Goal: Book appointment/travel/reservation

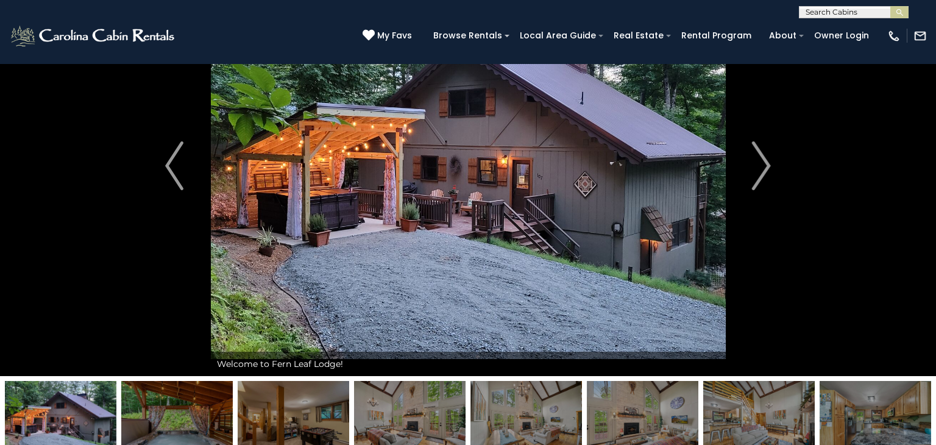
scroll to position [98, 0]
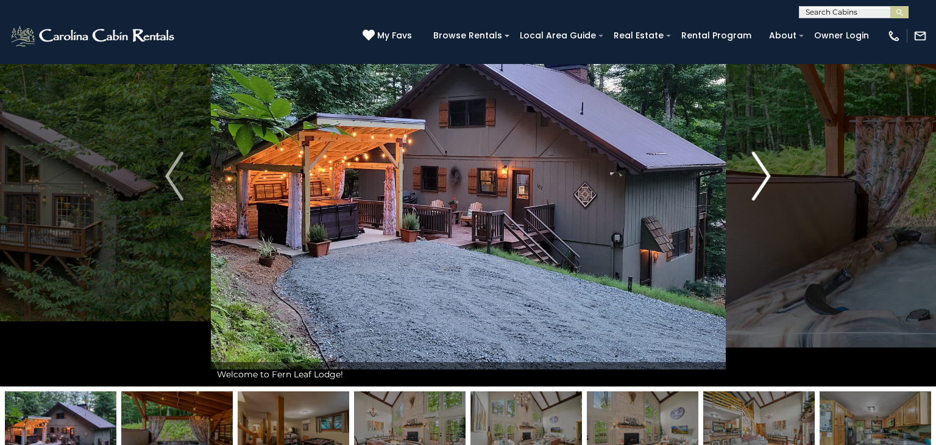
click at [763, 172] on img "Next" at bounding box center [762, 176] width 18 height 49
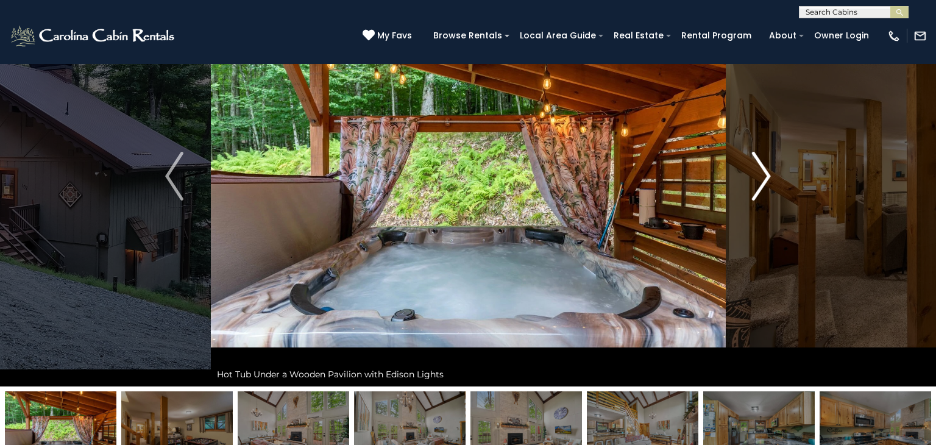
click at [763, 172] on img "Next" at bounding box center [762, 176] width 18 height 49
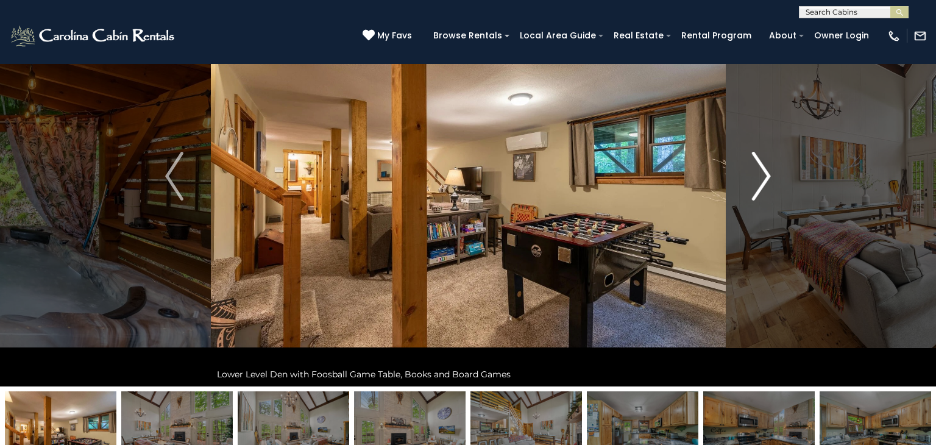
click at [763, 172] on img "Next" at bounding box center [762, 176] width 18 height 49
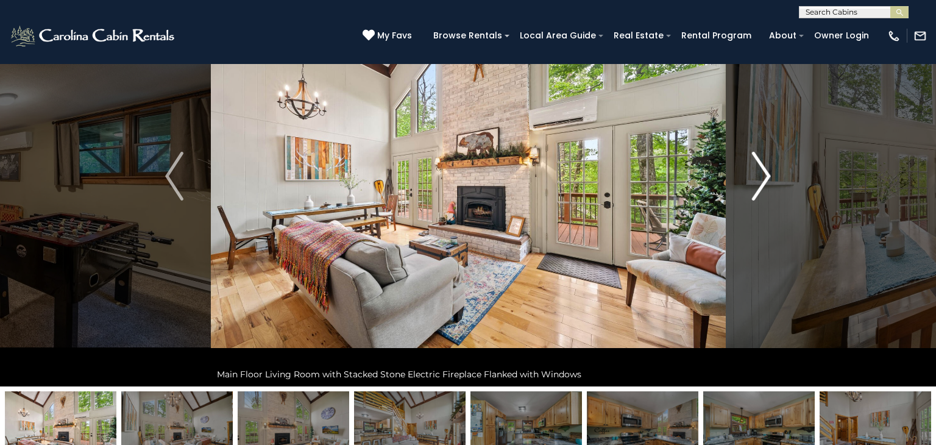
click at [763, 172] on img "Next" at bounding box center [762, 176] width 18 height 49
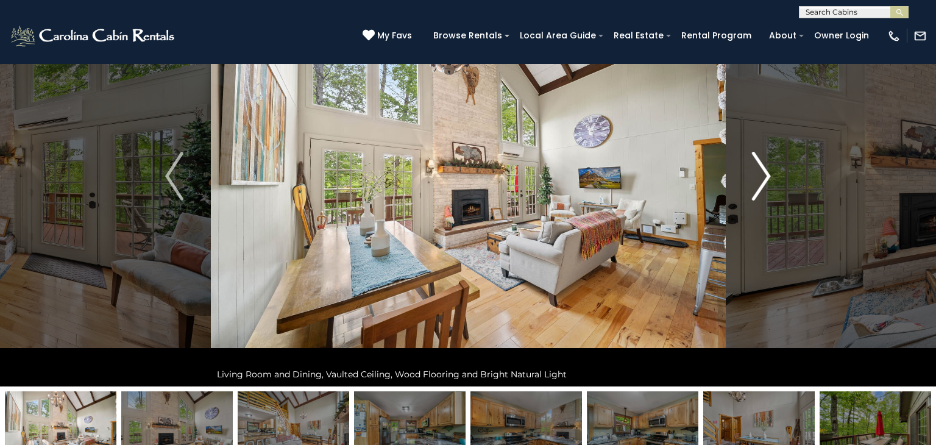
click at [763, 172] on img "Next" at bounding box center [762, 176] width 18 height 49
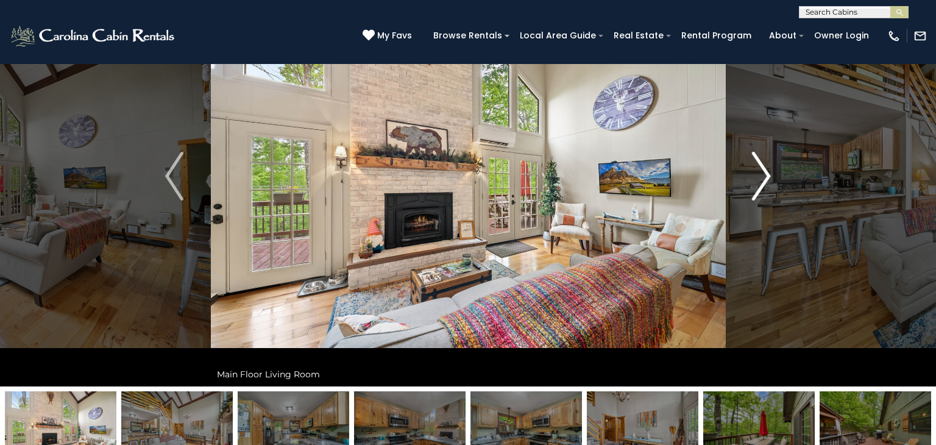
click at [763, 172] on img "Next" at bounding box center [762, 176] width 18 height 49
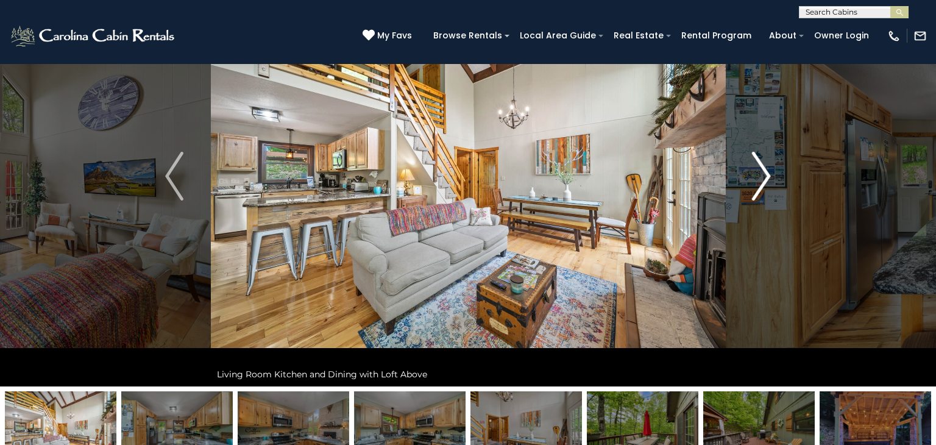
click at [763, 172] on img "Next" at bounding box center [762, 176] width 18 height 49
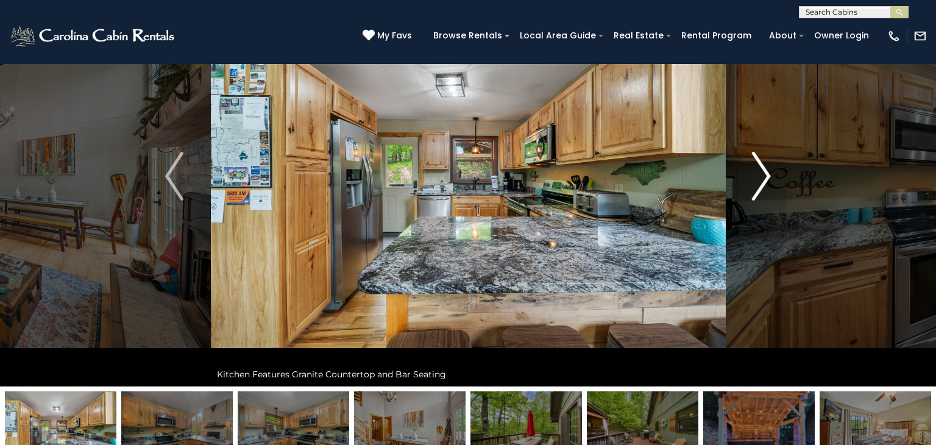
click at [763, 172] on img "Next" at bounding box center [762, 176] width 18 height 49
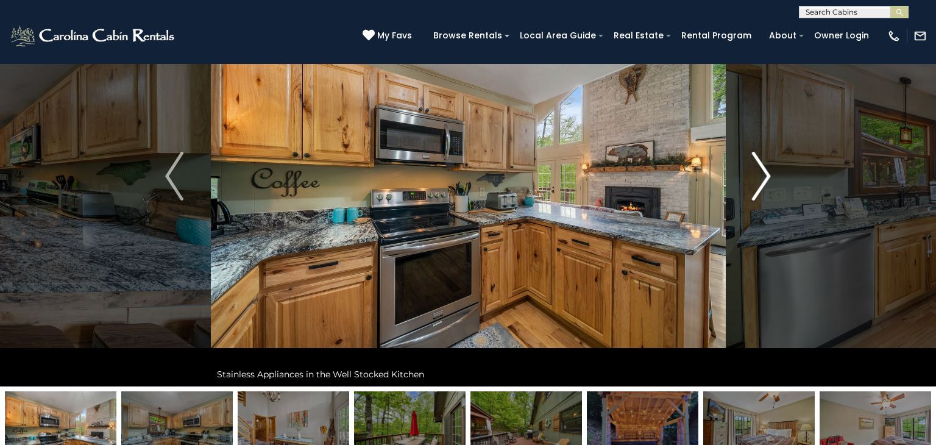
click at [763, 172] on img "Next" at bounding box center [762, 176] width 18 height 49
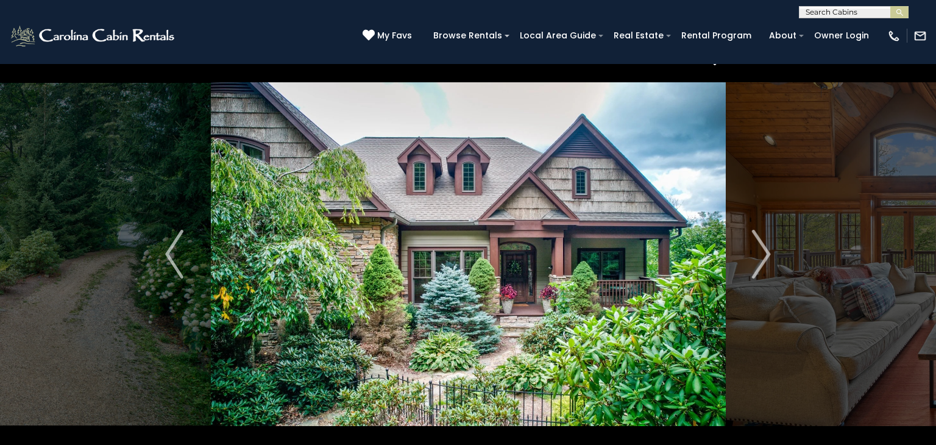
scroll to position [19, 0]
click at [765, 252] on img "Next" at bounding box center [762, 254] width 18 height 49
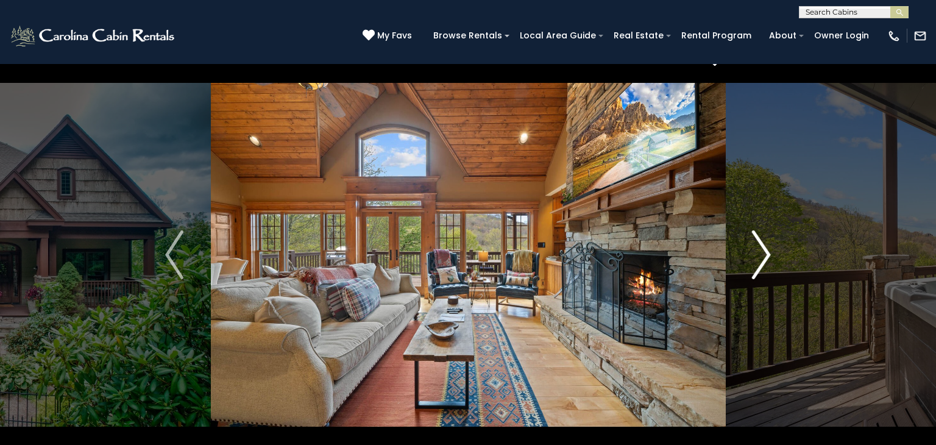
click at [765, 252] on img "Next" at bounding box center [762, 254] width 18 height 49
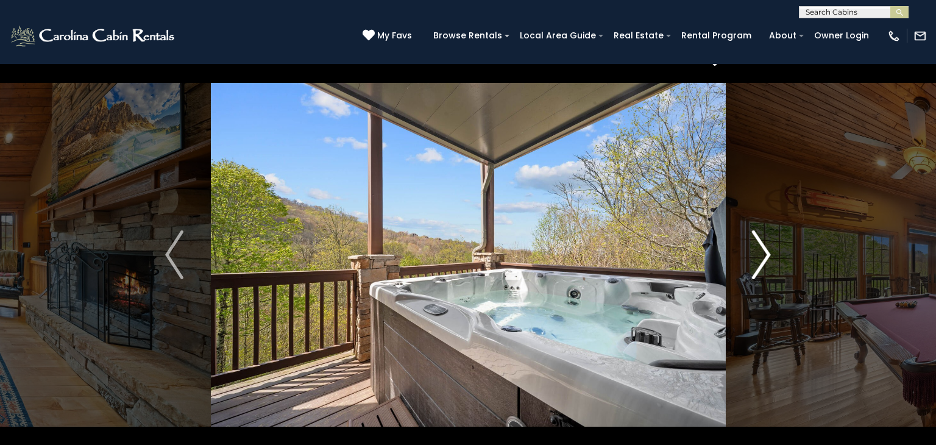
click at [765, 252] on img "Next" at bounding box center [762, 254] width 18 height 49
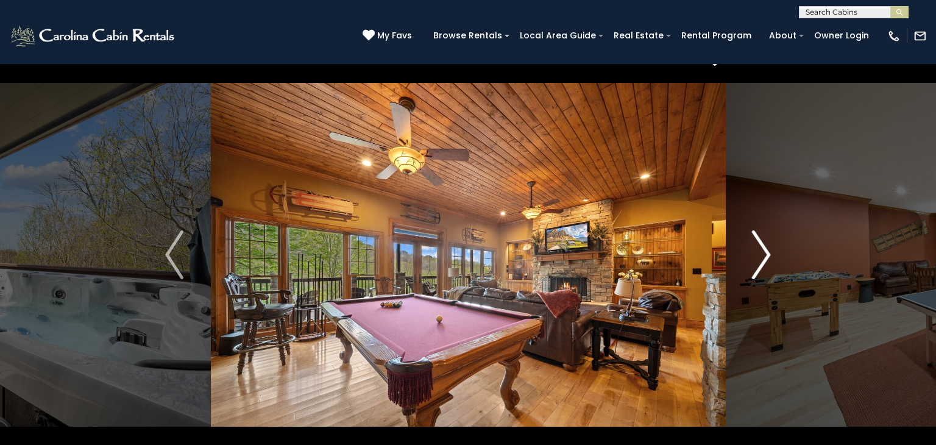
click at [765, 252] on img "Next" at bounding box center [762, 254] width 18 height 49
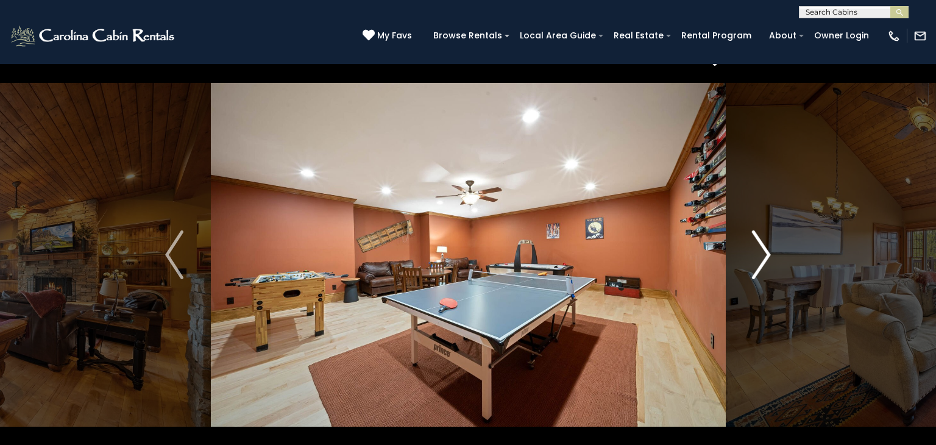
click at [765, 252] on img "Next" at bounding box center [762, 254] width 18 height 49
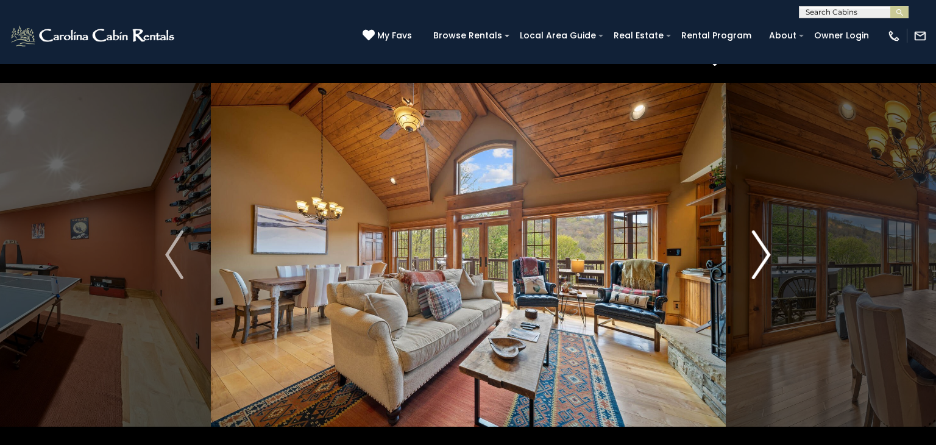
click at [765, 252] on img "Next" at bounding box center [762, 254] width 18 height 49
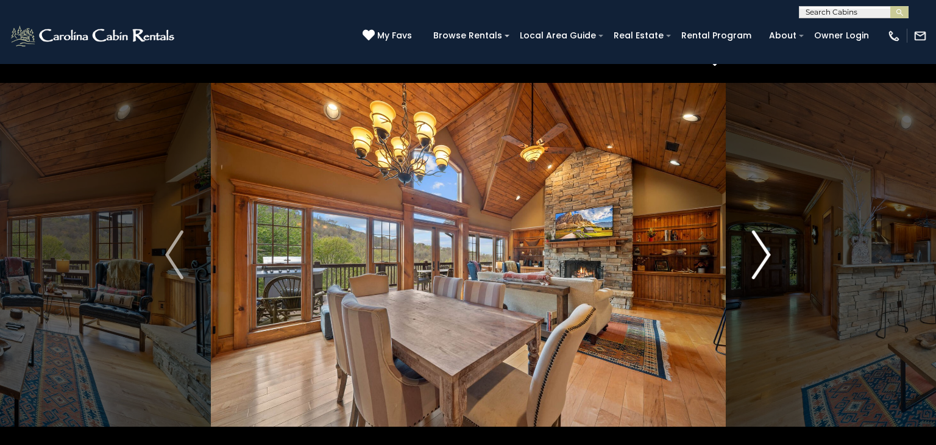
click at [765, 252] on img "Next" at bounding box center [762, 254] width 18 height 49
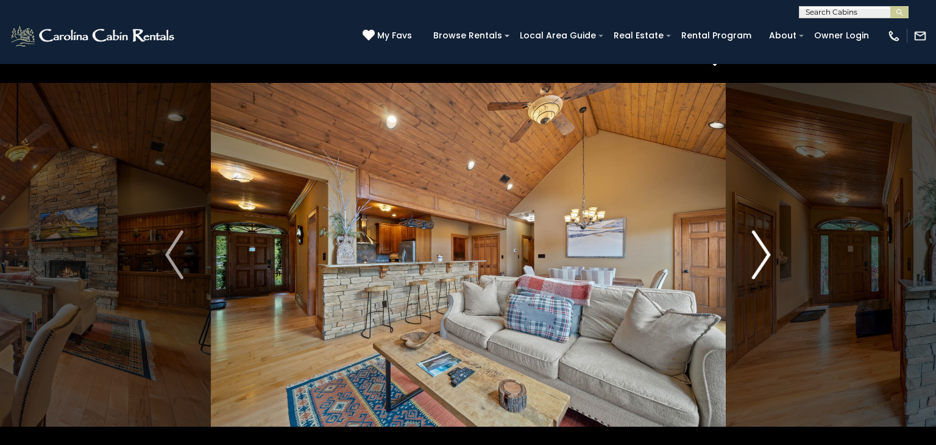
click at [765, 252] on img "Next" at bounding box center [762, 254] width 18 height 49
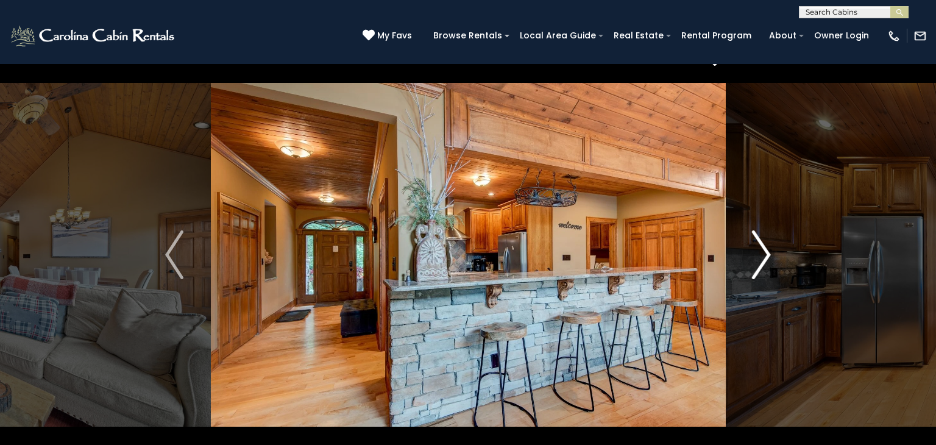
click at [765, 252] on img "Next" at bounding box center [762, 254] width 18 height 49
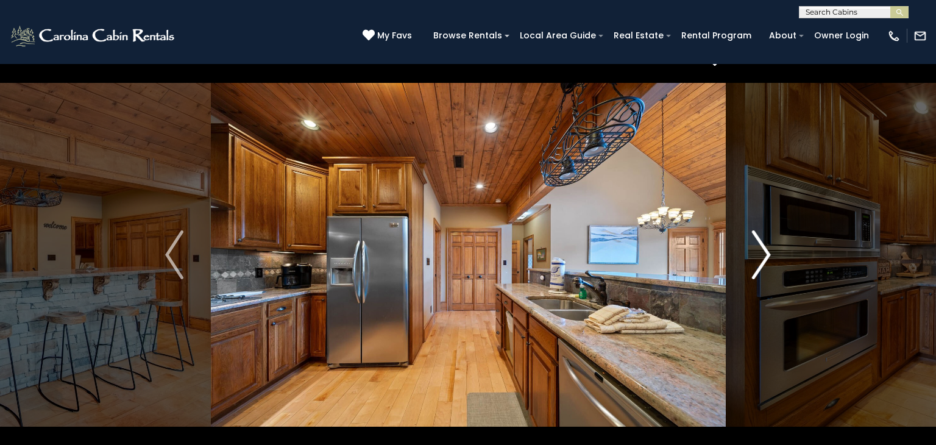
click at [765, 252] on img "Next" at bounding box center [762, 254] width 18 height 49
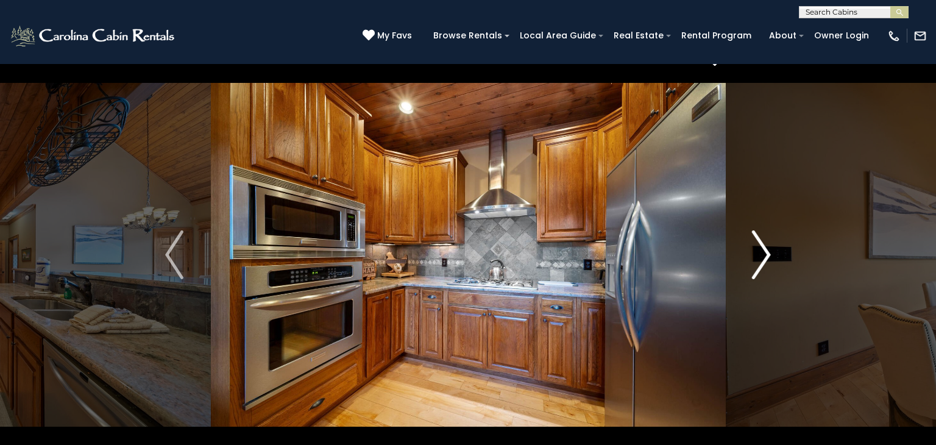
click at [765, 252] on img "Next" at bounding box center [762, 254] width 18 height 49
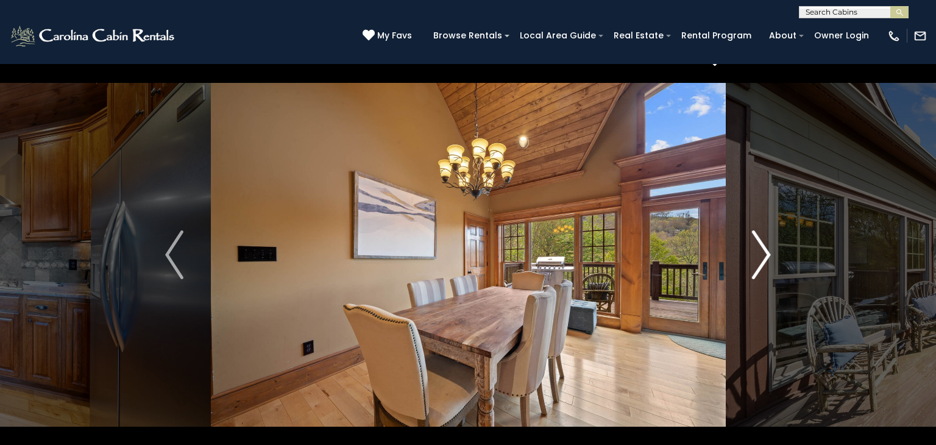
click at [765, 252] on img "Next" at bounding box center [762, 254] width 18 height 49
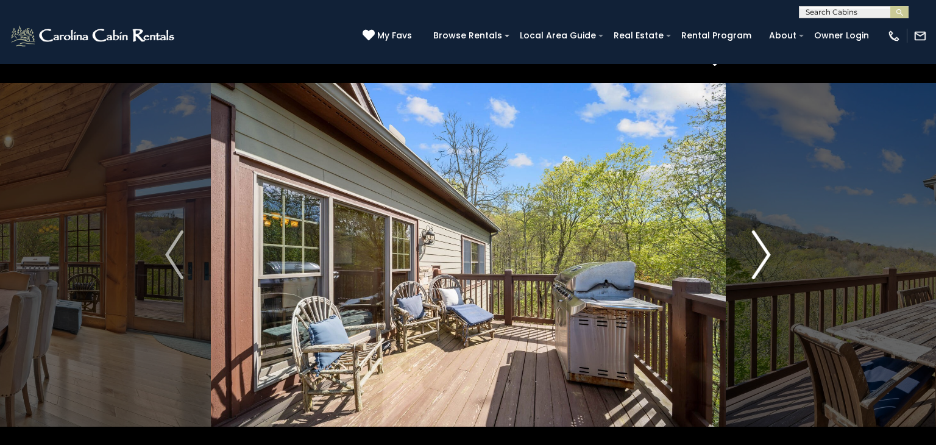
click at [765, 252] on img "Next" at bounding box center [762, 254] width 18 height 49
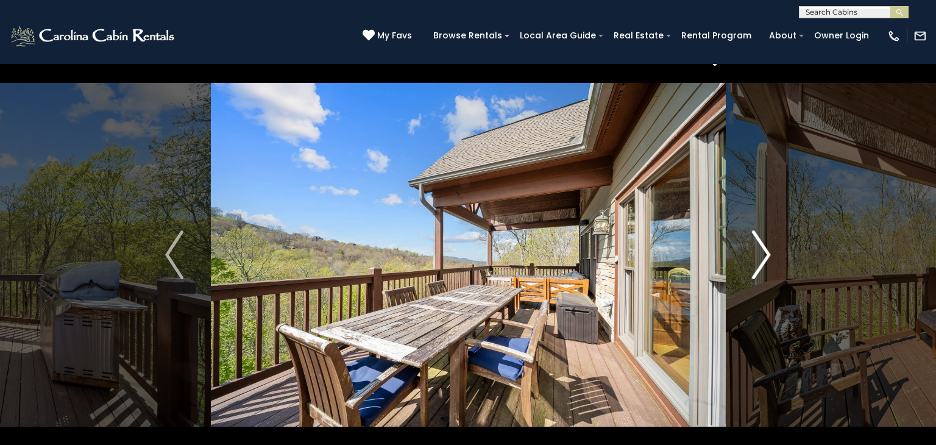
click at [765, 252] on img "Next" at bounding box center [762, 254] width 18 height 49
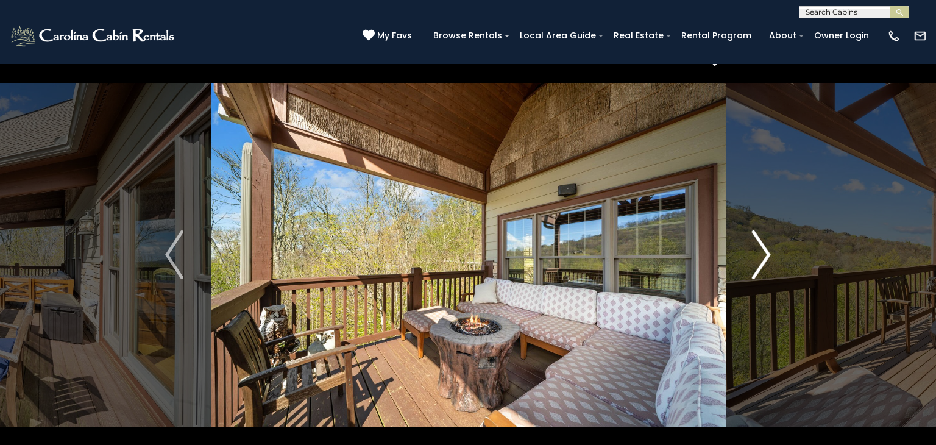
click at [765, 252] on img "Next" at bounding box center [762, 254] width 18 height 49
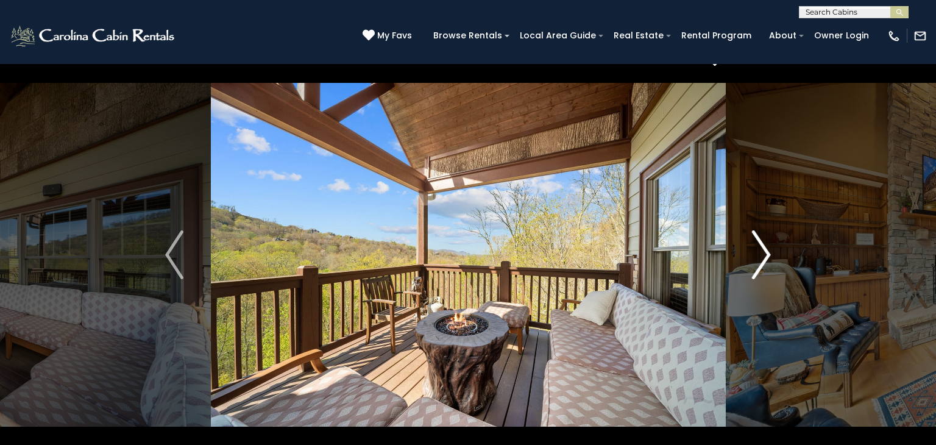
click at [765, 252] on img "Next" at bounding box center [762, 254] width 18 height 49
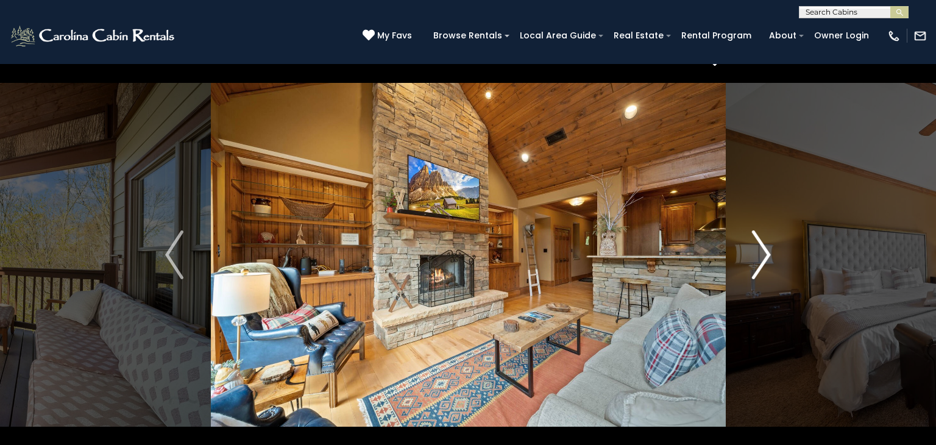
click at [765, 252] on img "Next" at bounding box center [762, 254] width 18 height 49
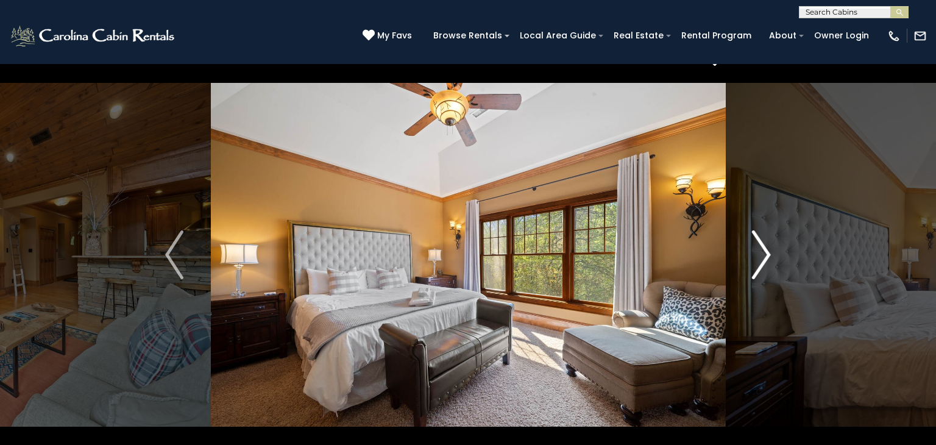
click at [765, 252] on img "Next" at bounding box center [762, 254] width 18 height 49
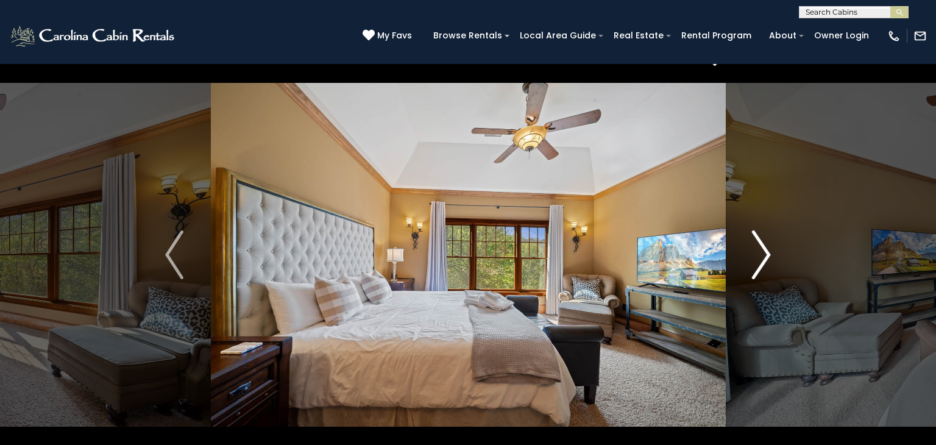
click at [765, 252] on img "Next" at bounding box center [762, 254] width 18 height 49
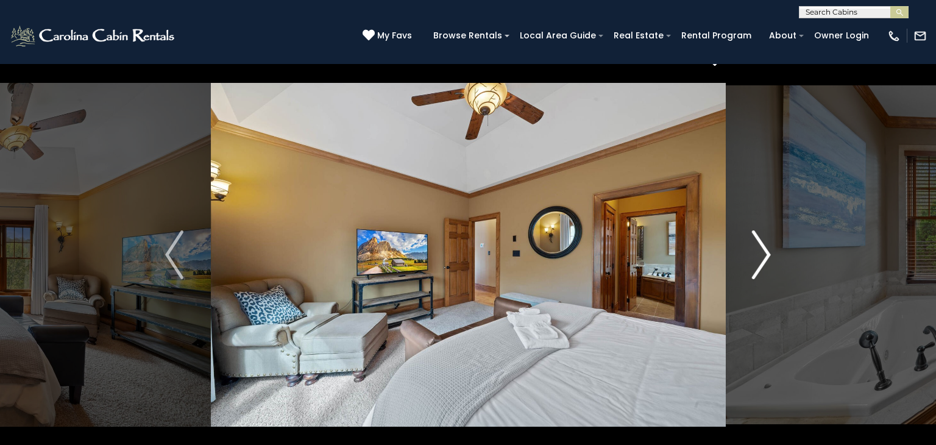
click at [765, 252] on img "Next" at bounding box center [762, 254] width 18 height 49
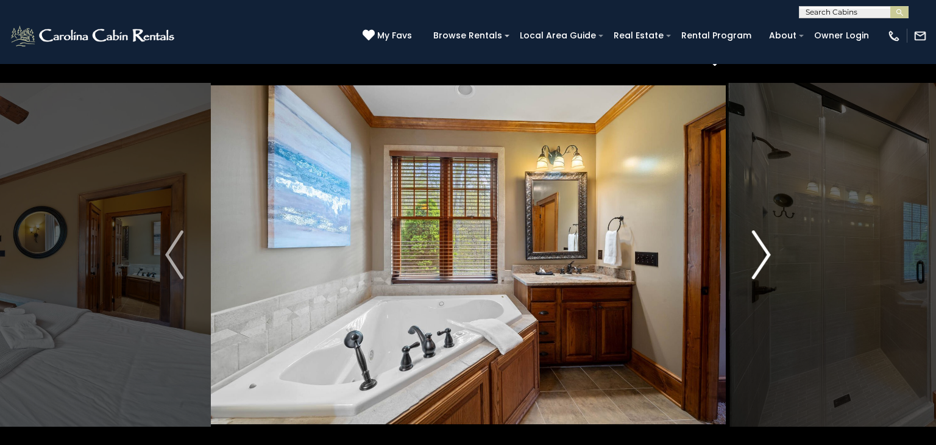
click at [765, 252] on img "Next" at bounding box center [762, 254] width 18 height 49
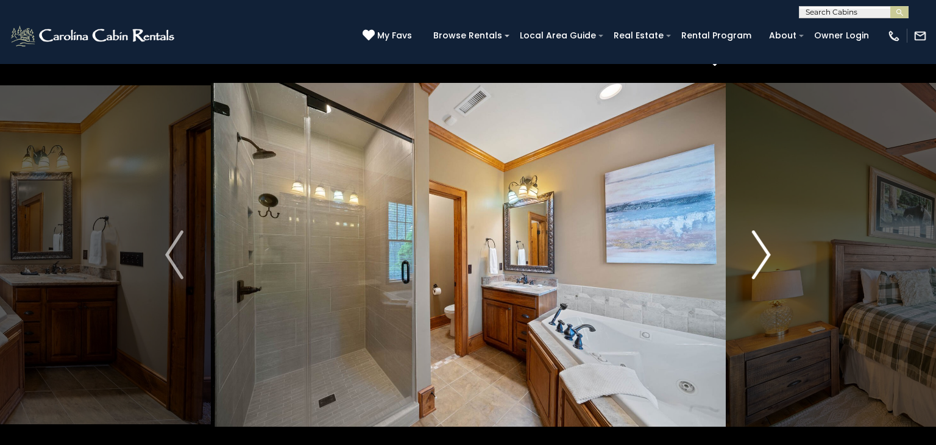
click at [766, 254] on img "Next" at bounding box center [762, 254] width 18 height 49
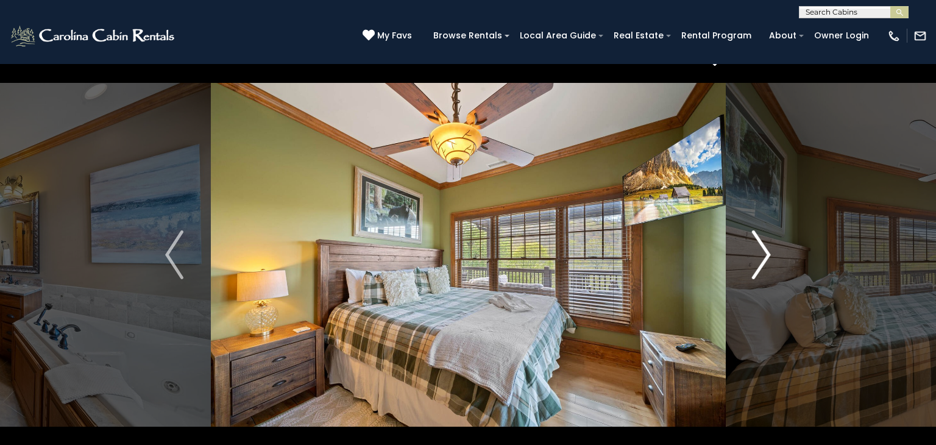
click at [766, 254] on img "Next" at bounding box center [762, 254] width 18 height 49
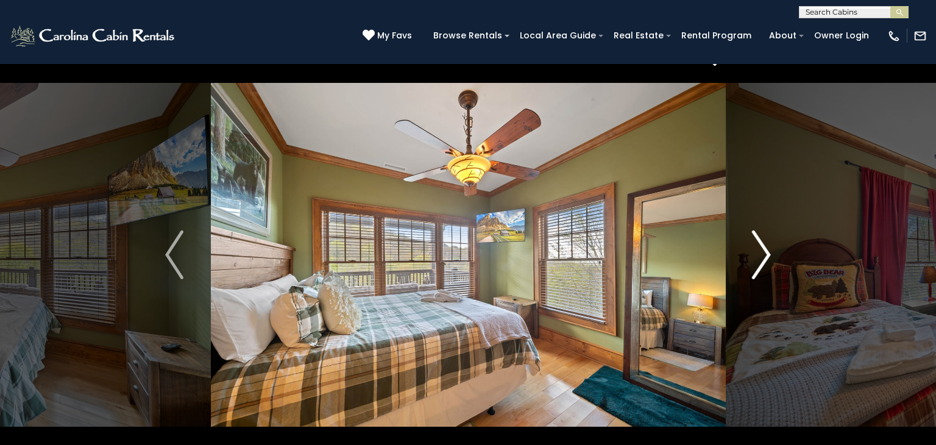
click at [766, 254] on img "Next" at bounding box center [762, 254] width 18 height 49
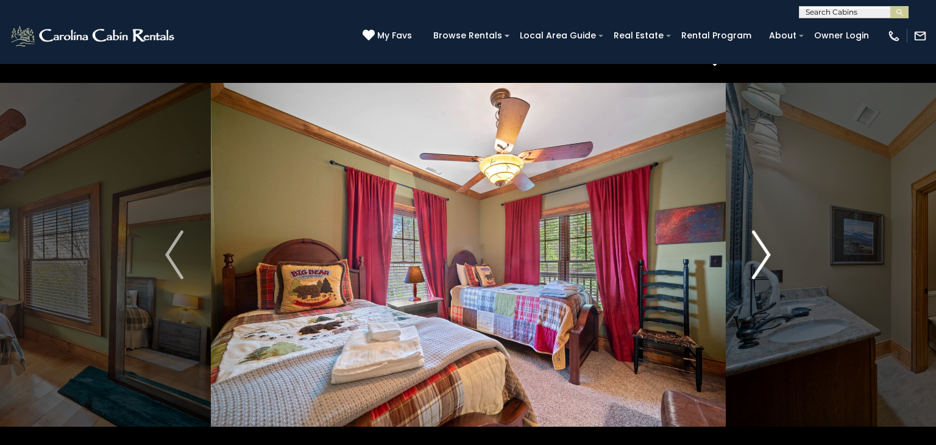
click at [766, 254] on img "Next" at bounding box center [762, 254] width 18 height 49
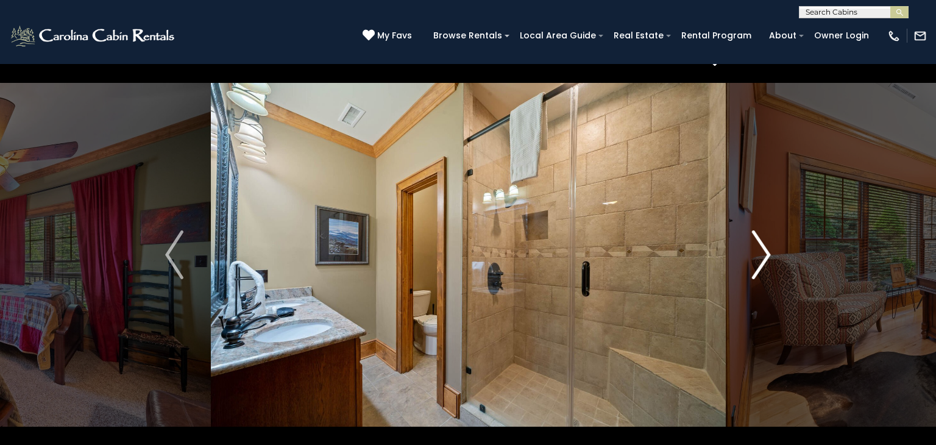
click at [766, 254] on img "Next" at bounding box center [762, 254] width 18 height 49
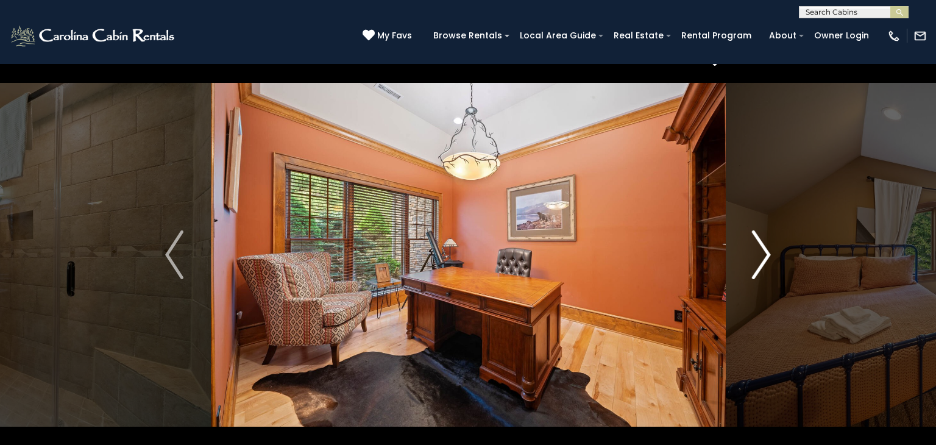
click at [766, 254] on img "Next" at bounding box center [762, 254] width 18 height 49
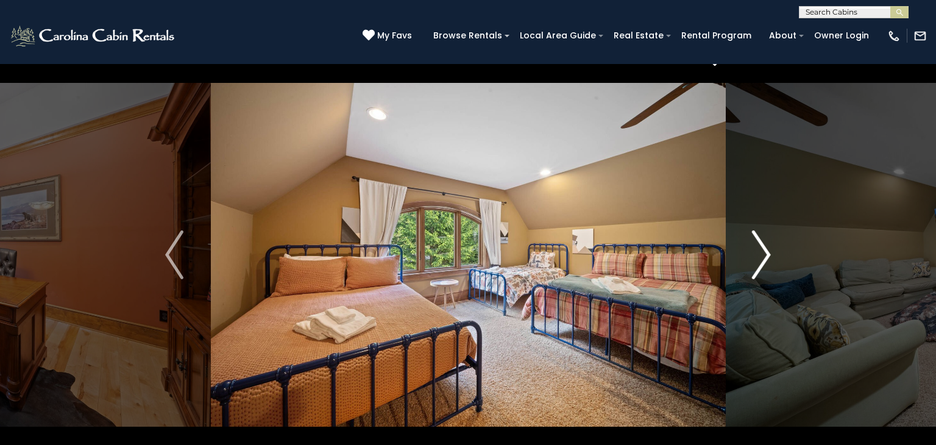
click at [766, 254] on img "Next" at bounding box center [762, 254] width 18 height 49
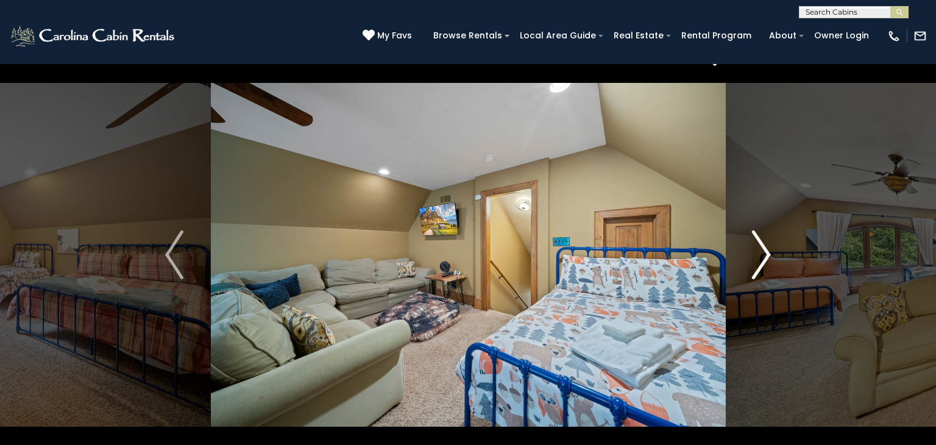
click at [765, 255] on img "Next" at bounding box center [762, 254] width 18 height 49
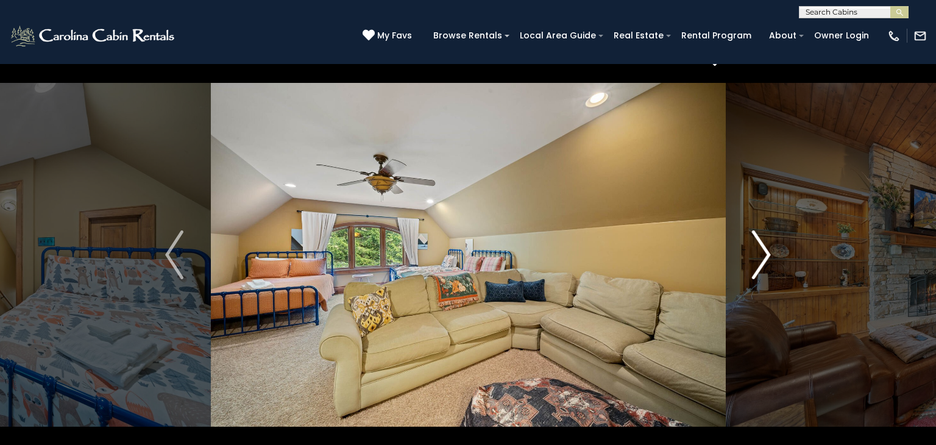
click at [765, 255] on img "Next" at bounding box center [762, 254] width 18 height 49
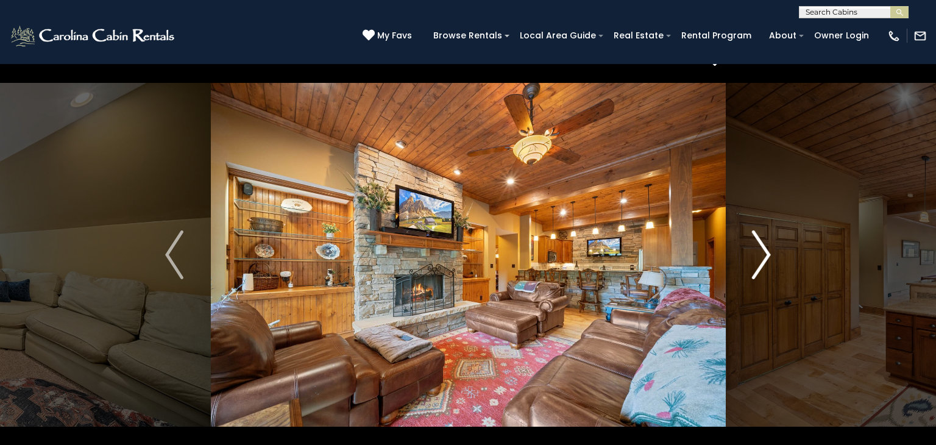
click at [765, 255] on img "Next" at bounding box center [762, 254] width 18 height 49
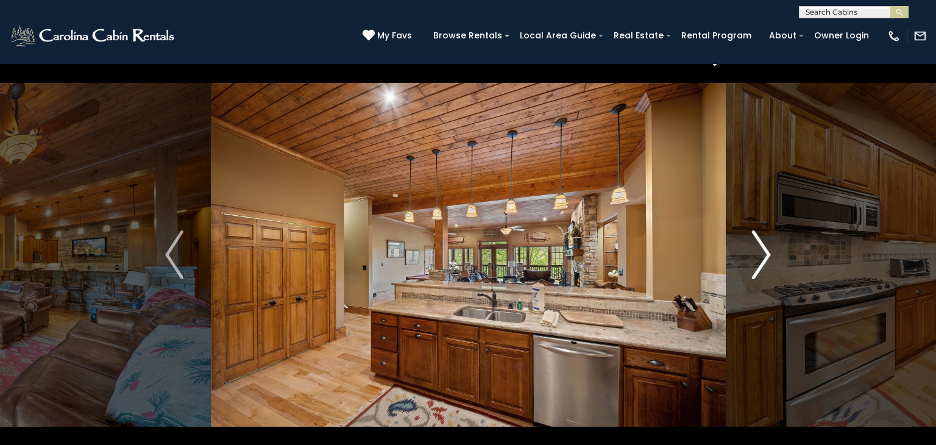
click at [765, 255] on img "Next" at bounding box center [762, 254] width 18 height 49
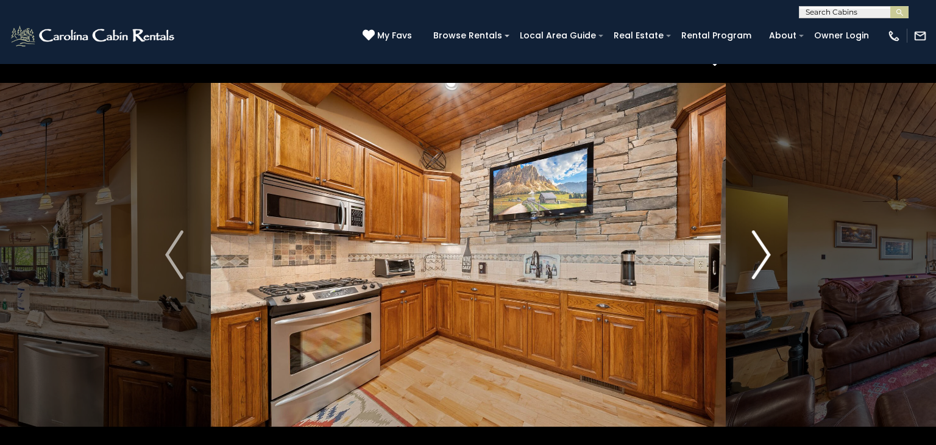
click at [765, 255] on img "Next" at bounding box center [762, 254] width 18 height 49
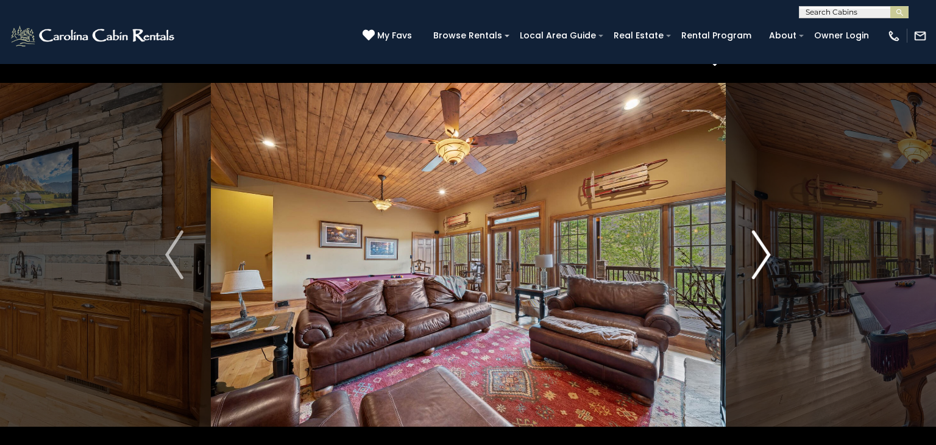
click at [765, 255] on img "Next" at bounding box center [762, 254] width 18 height 49
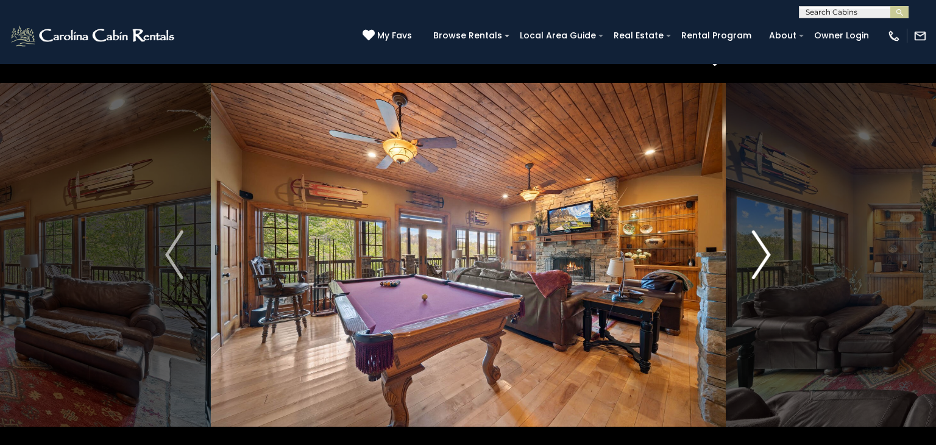
click at [765, 255] on img "Next" at bounding box center [762, 254] width 18 height 49
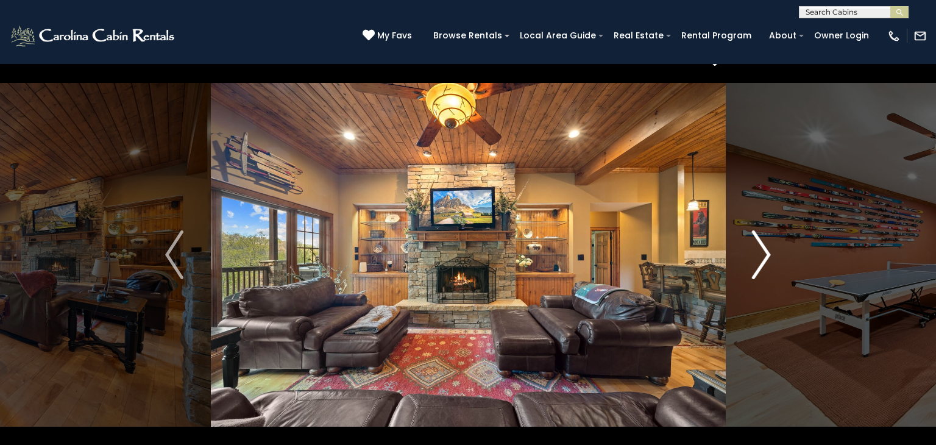
click at [765, 255] on img "Next" at bounding box center [762, 254] width 18 height 49
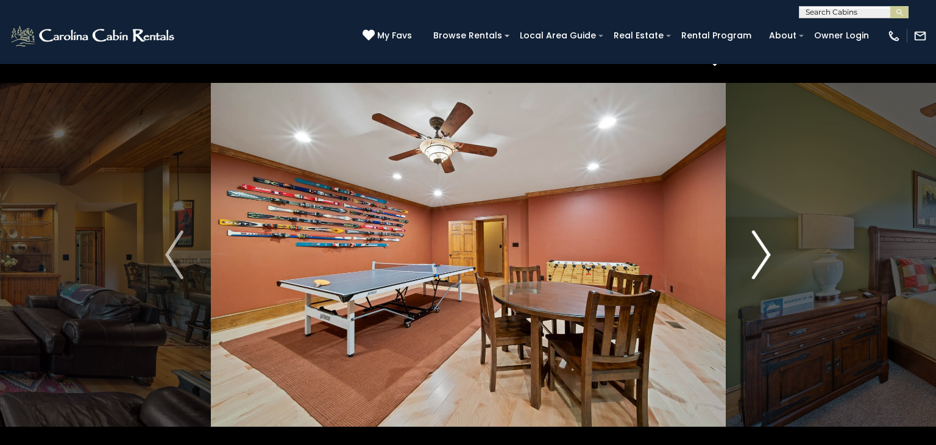
click at [765, 255] on img "Next" at bounding box center [762, 254] width 18 height 49
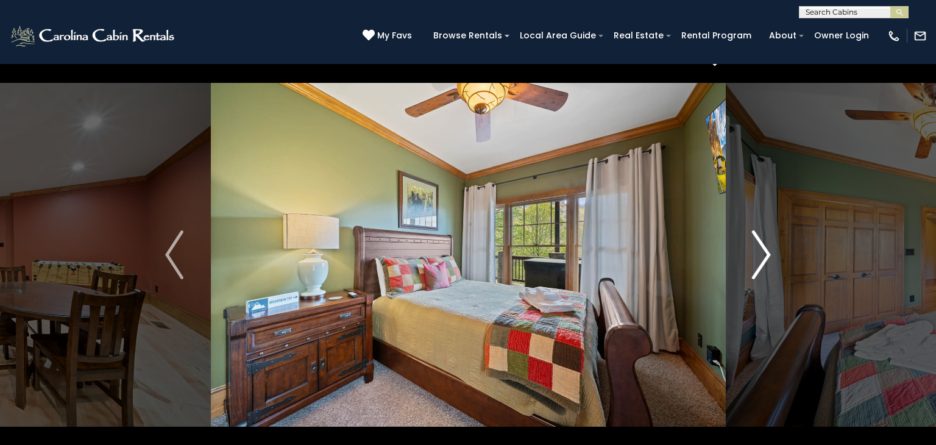
click at [765, 255] on img "Next" at bounding box center [762, 254] width 18 height 49
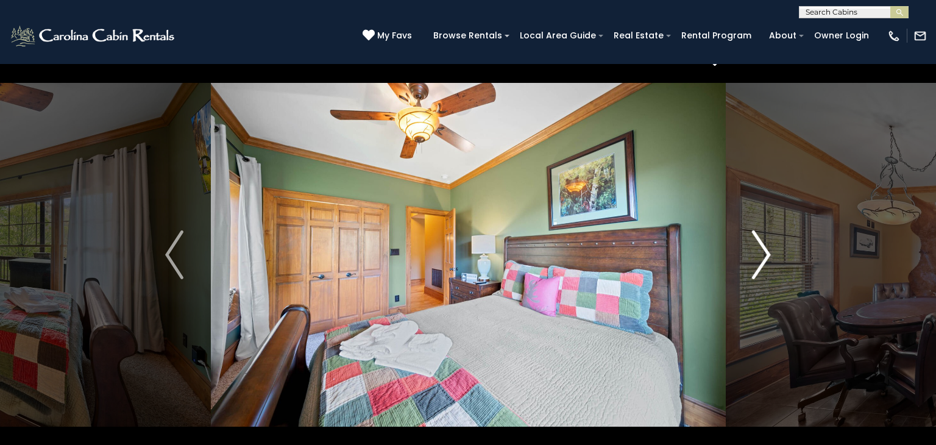
click at [765, 255] on img "Next" at bounding box center [762, 254] width 18 height 49
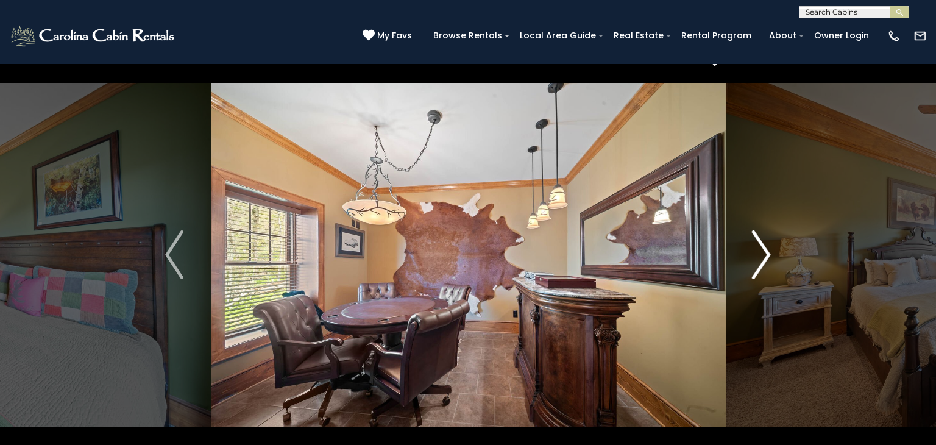
click at [765, 255] on img "Next" at bounding box center [762, 254] width 18 height 49
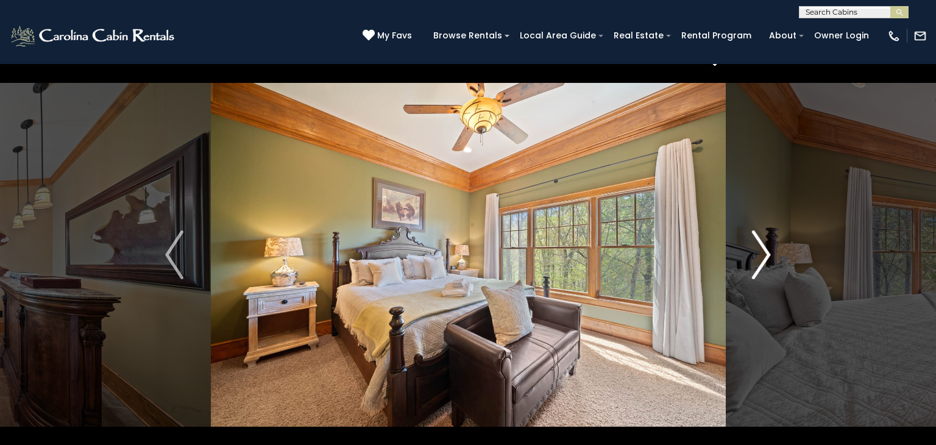
click at [765, 256] on img "Next" at bounding box center [762, 254] width 18 height 49
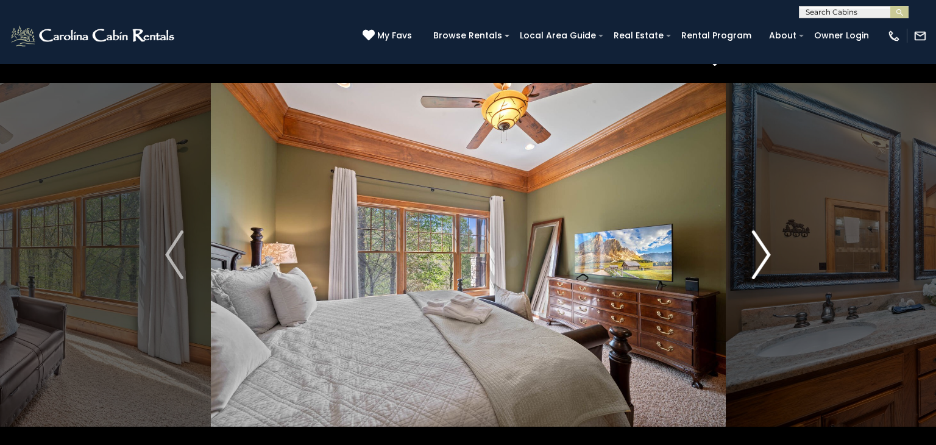
click at [765, 256] on img "Next" at bounding box center [762, 254] width 18 height 49
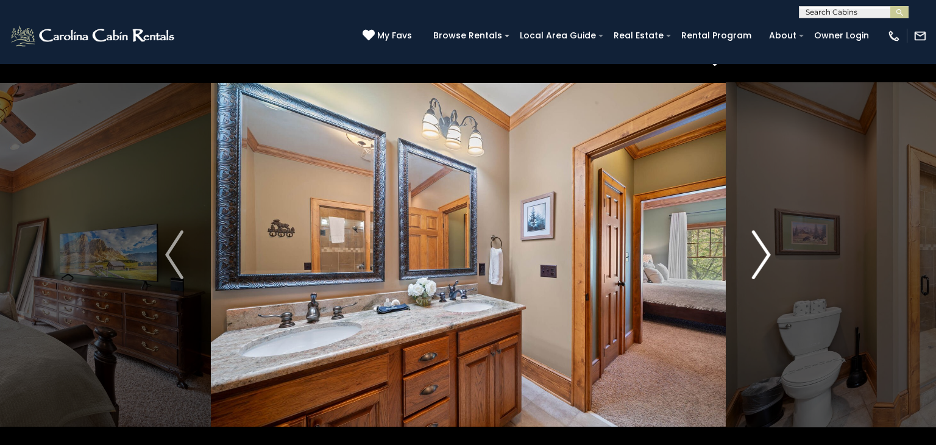
click at [765, 256] on img "Next" at bounding box center [762, 254] width 18 height 49
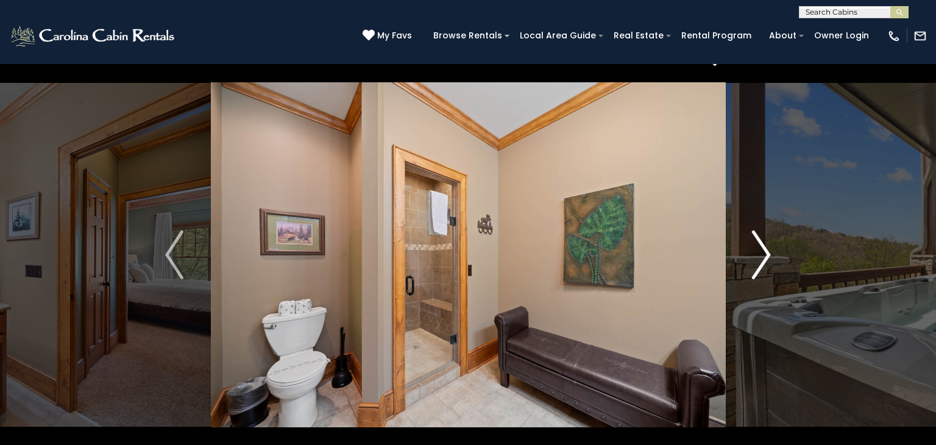
click at [765, 256] on img "Next" at bounding box center [762, 254] width 18 height 49
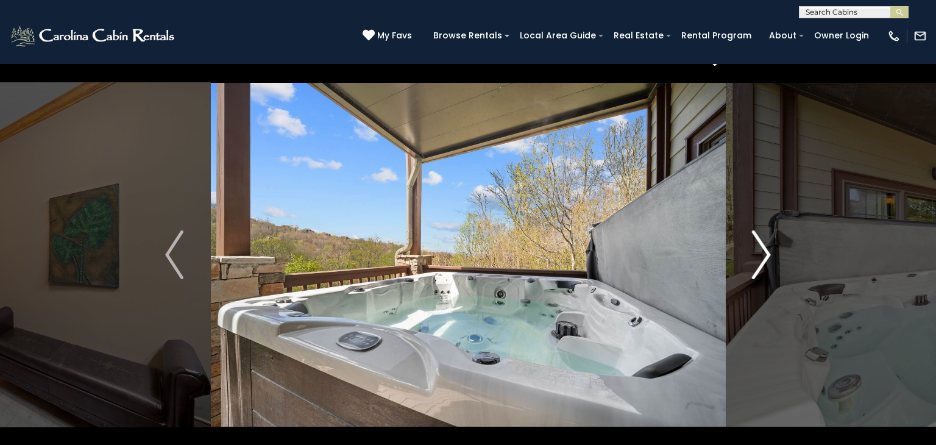
click at [765, 256] on img "Next" at bounding box center [762, 254] width 18 height 49
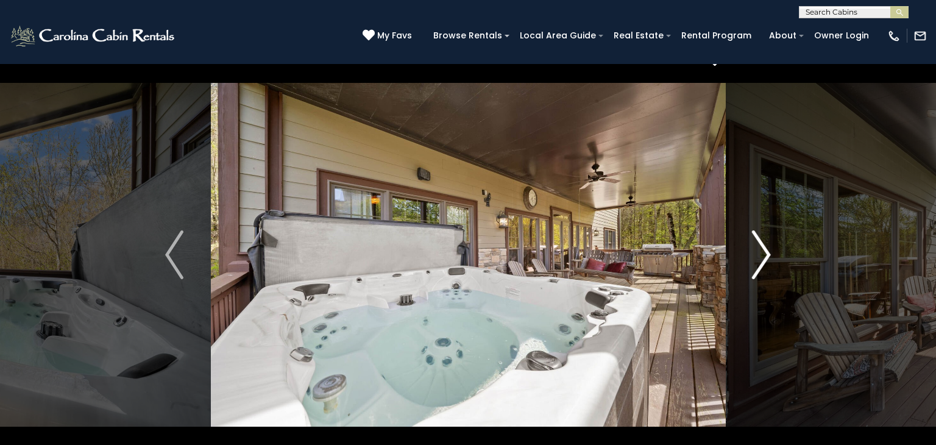
click at [765, 256] on img "Next" at bounding box center [762, 254] width 18 height 49
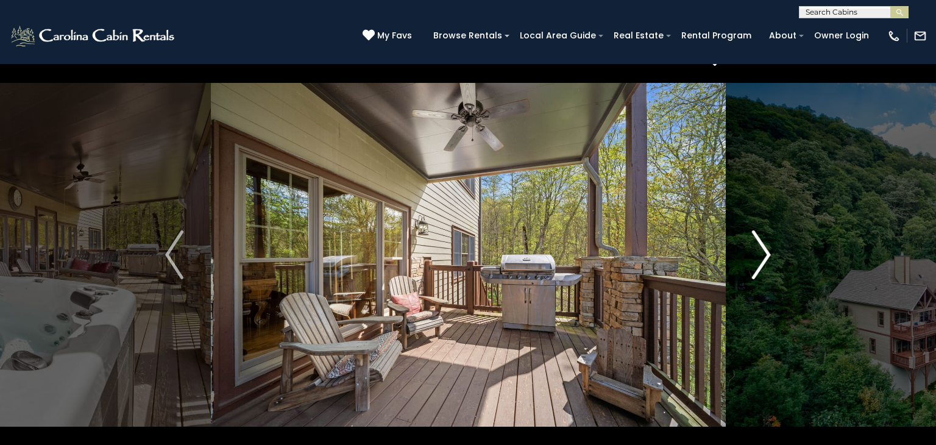
click at [765, 256] on img "Next" at bounding box center [762, 254] width 18 height 49
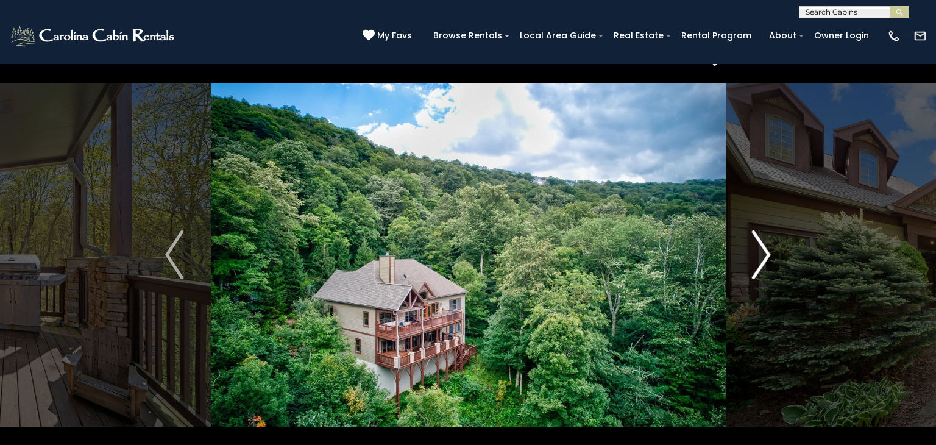
click at [765, 256] on img "Next" at bounding box center [762, 254] width 18 height 49
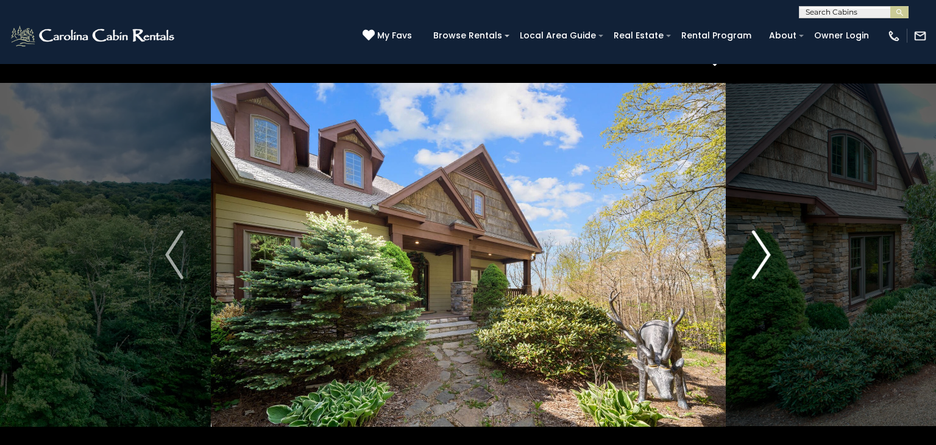
click at [765, 256] on img "Next" at bounding box center [762, 254] width 18 height 49
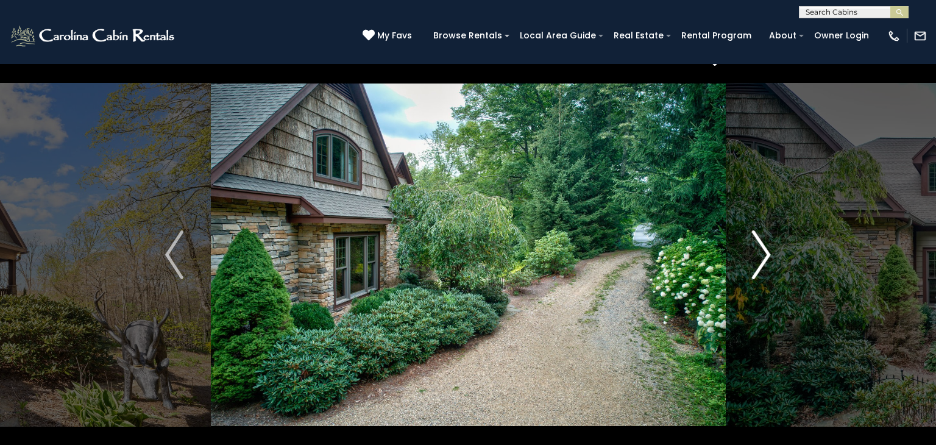
click at [765, 256] on img "Next" at bounding box center [762, 254] width 18 height 49
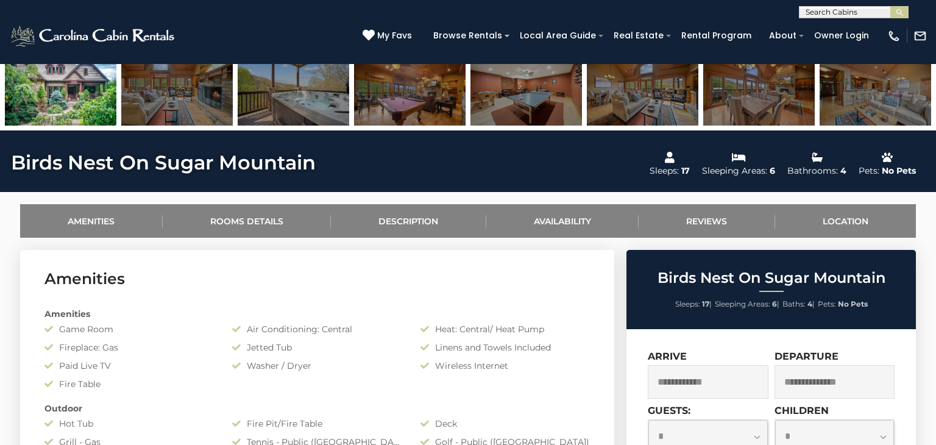
scroll to position [545, 0]
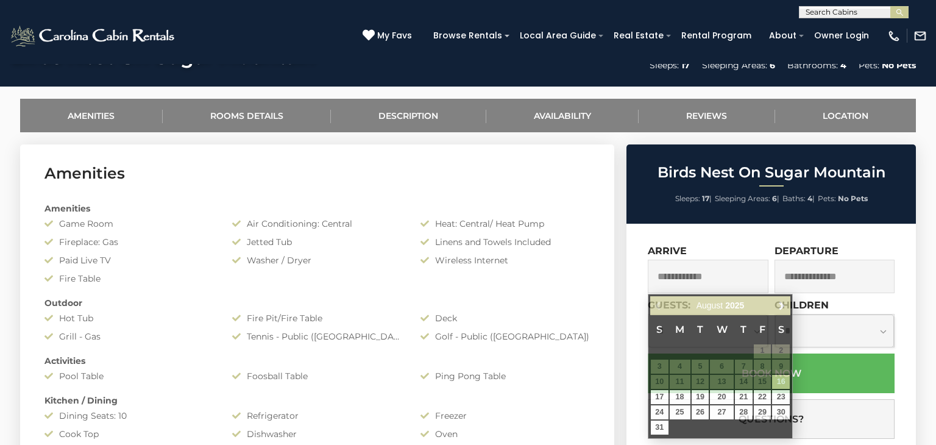
click at [732, 277] on input "text" at bounding box center [708, 277] width 121 height 34
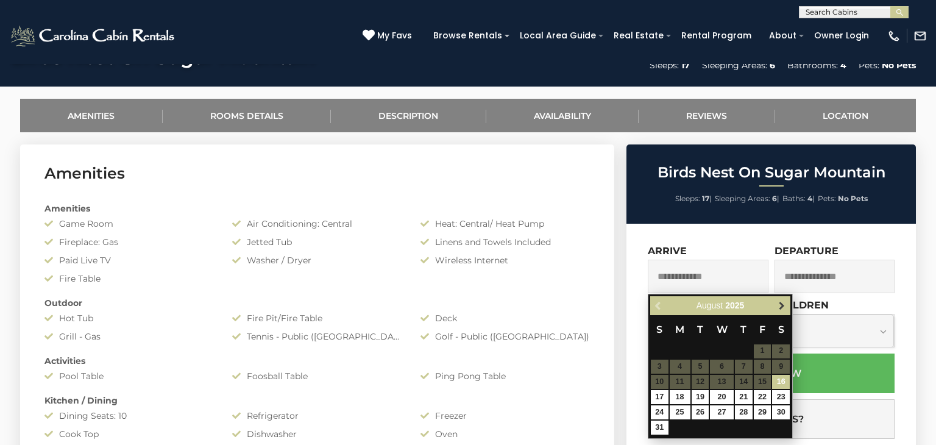
click at [778, 304] on span "Next" at bounding box center [782, 306] width 10 height 10
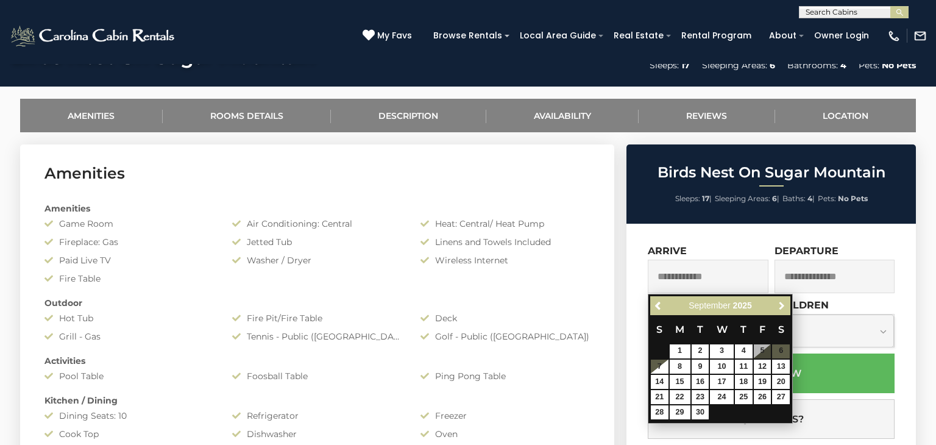
click at [778, 304] on span "Next" at bounding box center [782, 306] width 10 height 10
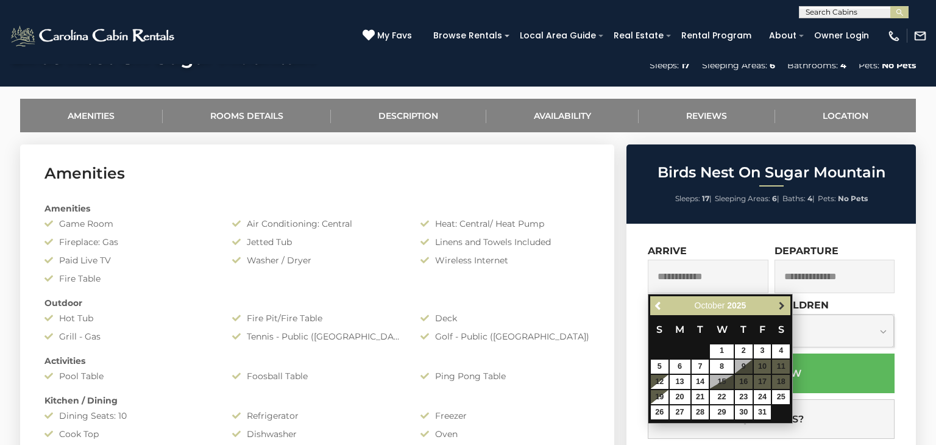
click at [778, 304] on span "Next" at bounding box center [782, 306] width 10 height 10
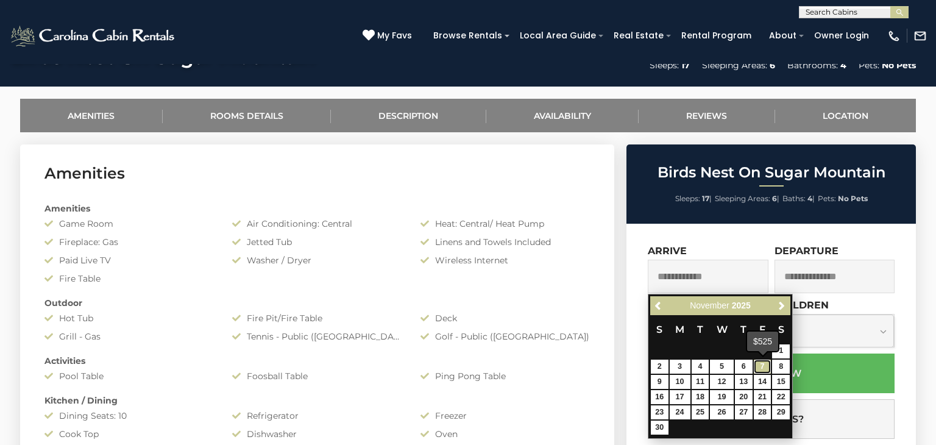
click at [764, 367] on link "7" at bounding box center [763, 367] width 18 height 14
type input "**********"
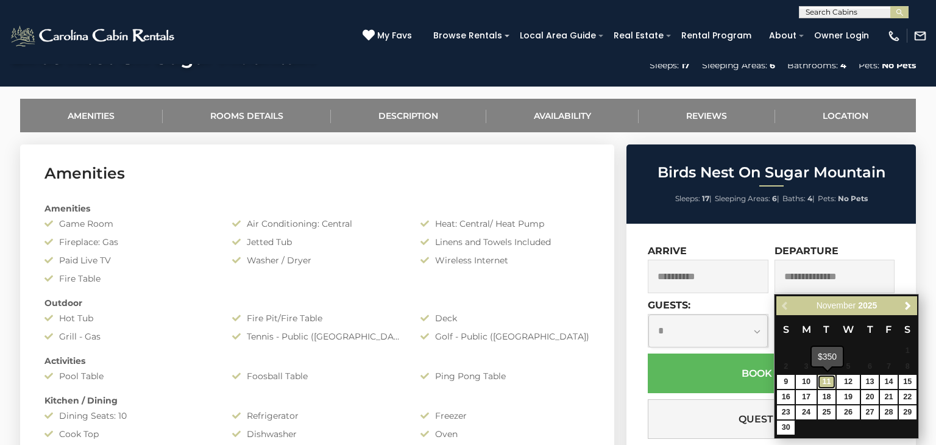
click at [824, 382] on link "11" at bounding box center [827, 382] width 18 height 14
type input "**********"
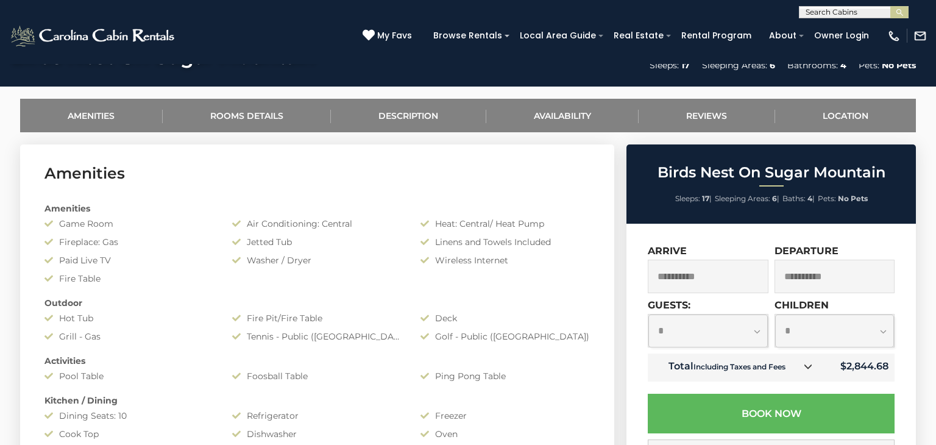
click at [757, 337] on select "**********" at bounding box center [708, 331] width 119 height 32
select select "*"
click at [649, 315] on select "**********" at bounding box center [708, 331] width 119 height 32
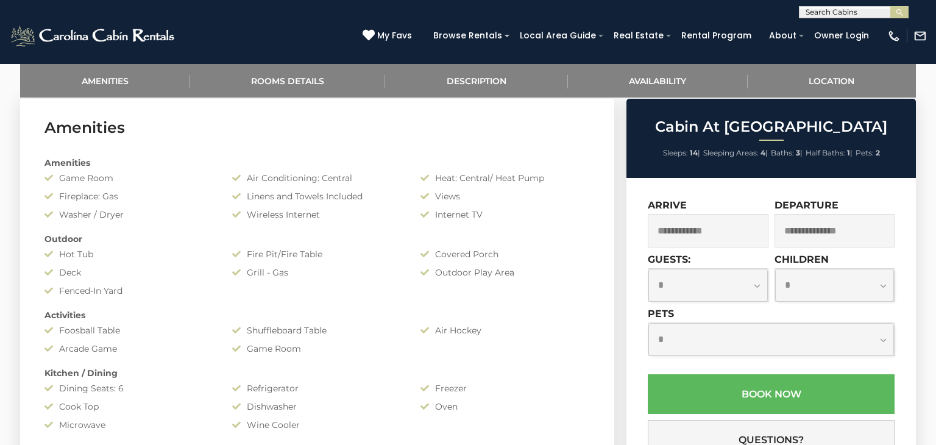
scroll to position [608, 0]
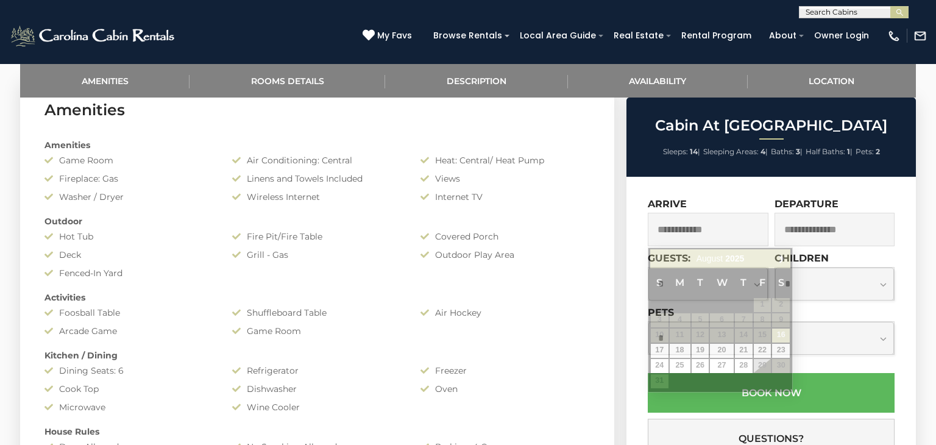
click at [703, 243] on input "text" at bounding box center [708, 230] width 121 height 34
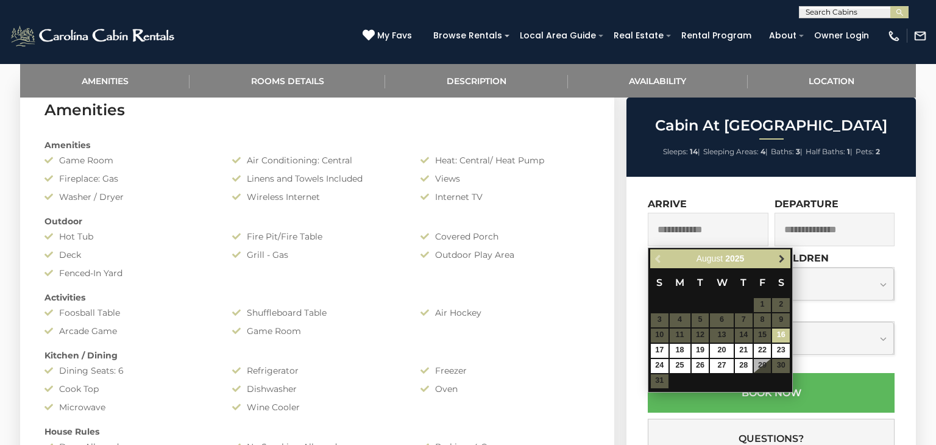
click at [783, 260] on span "Next" at bounding box center [782, 259] width 10 height 10
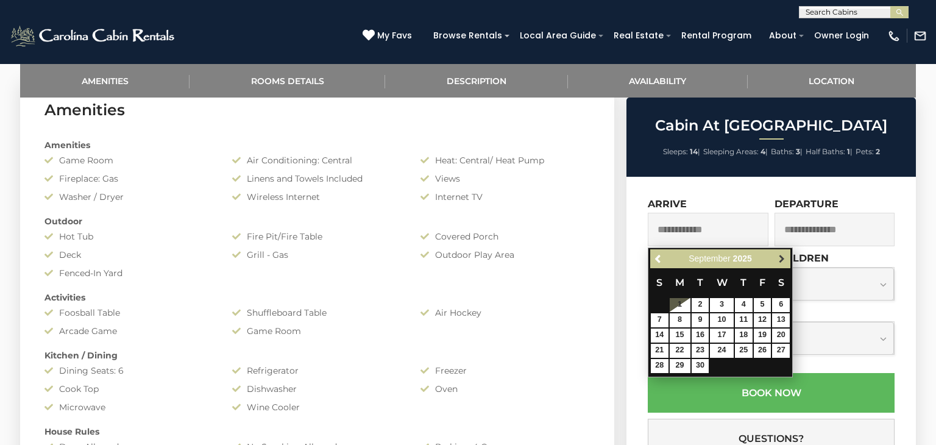
click at [777, 262] on span "Next" at bounding box center [782, 259] width 10 height 10
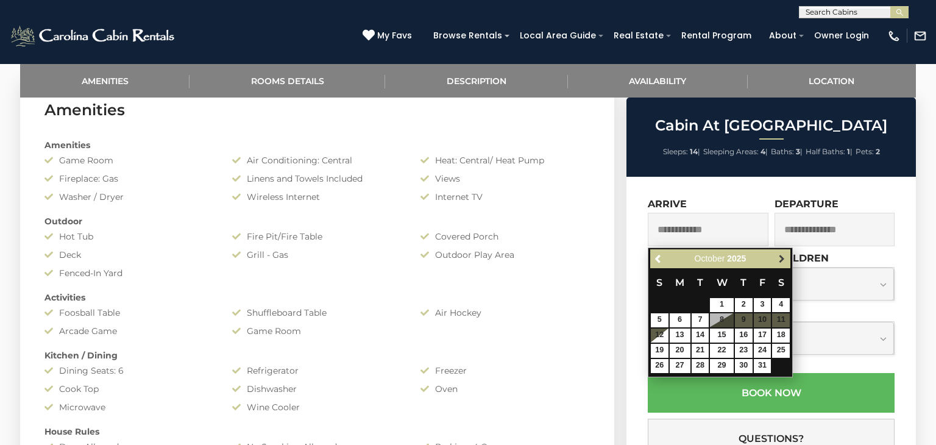
click at [782, 263] on link "Next" at bounding box center [781, 258] width 15 height 15
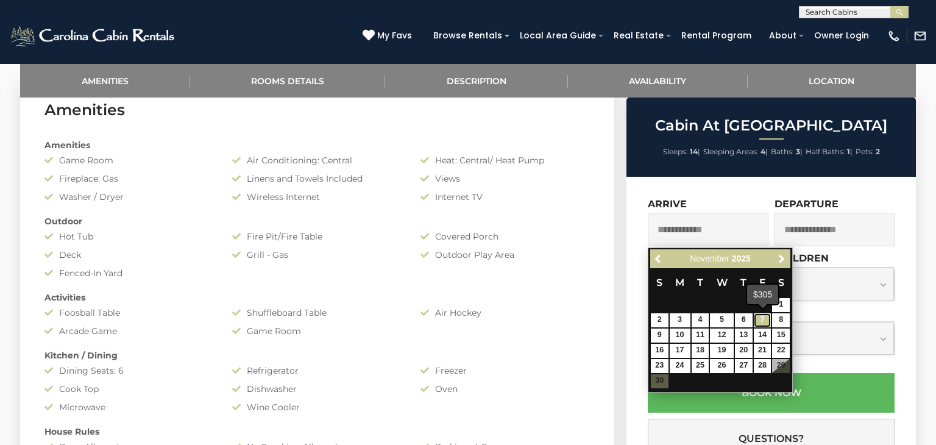
click at [766, 321] on link "7" at bounding box center [763, 320] width 18 height 14
type input "**********"
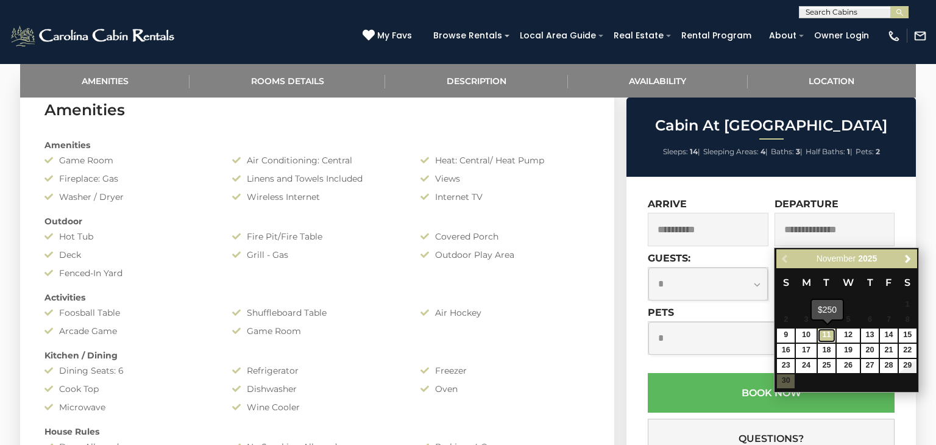
click at [825, 335] on link "11" at bounding box center [827, 336] width 18 height 14
type input "**********"
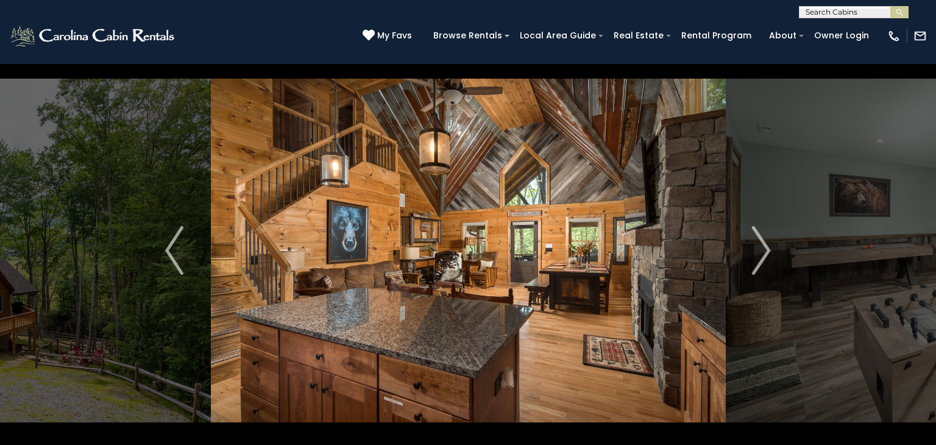
scroll to position [16, 0]
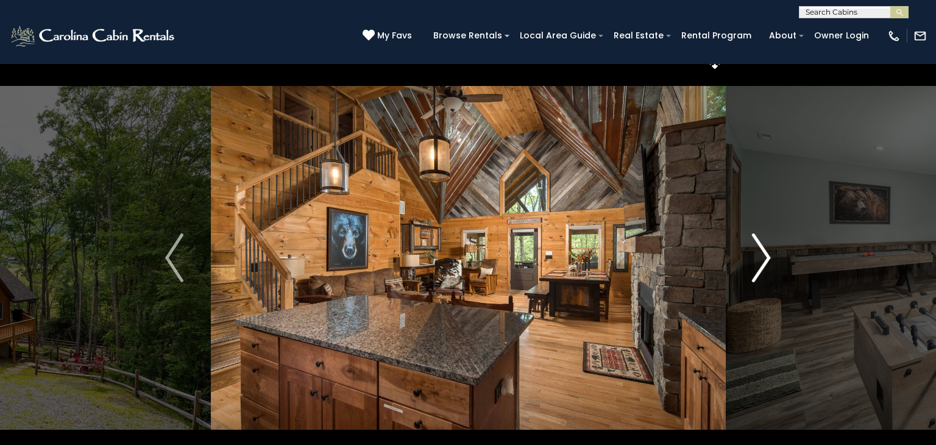
click at [762, 261] on img "Next" at bounding box center [762, 257] width 18 height 49
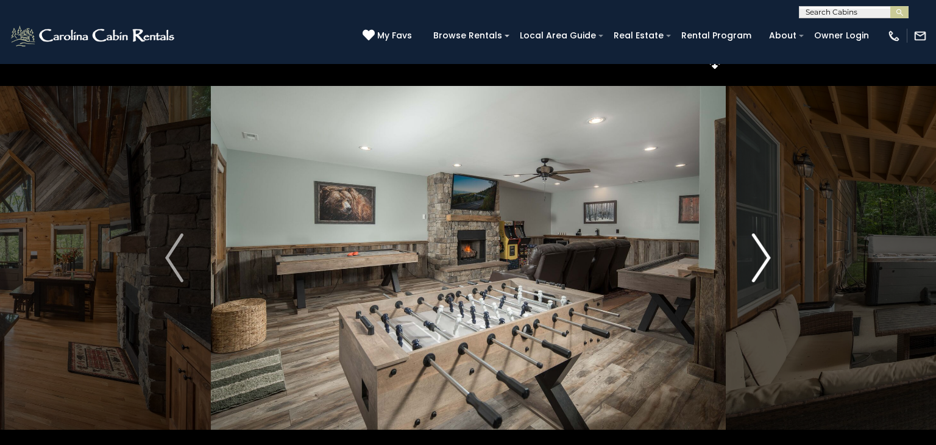
click at [762, 261] on img "Next" at bounding box center [762, 257] width 18 height 49
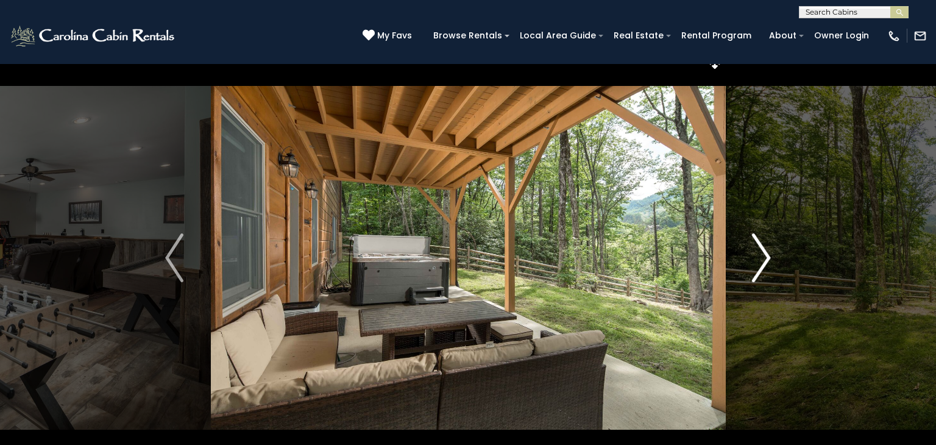
click at [762, 261] on img "Next" at bounding box center [762, 257] width 18 height 49
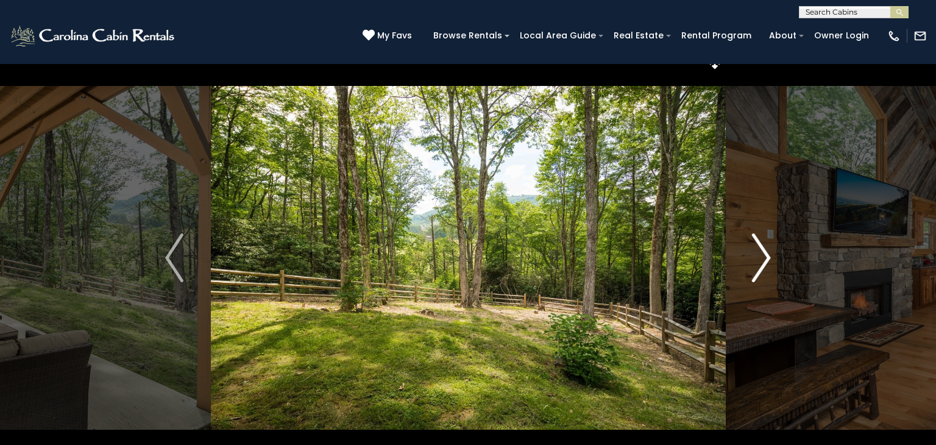
click at [762, 261] on img "Next" at bounding box center [762, 257] width 18 height 49
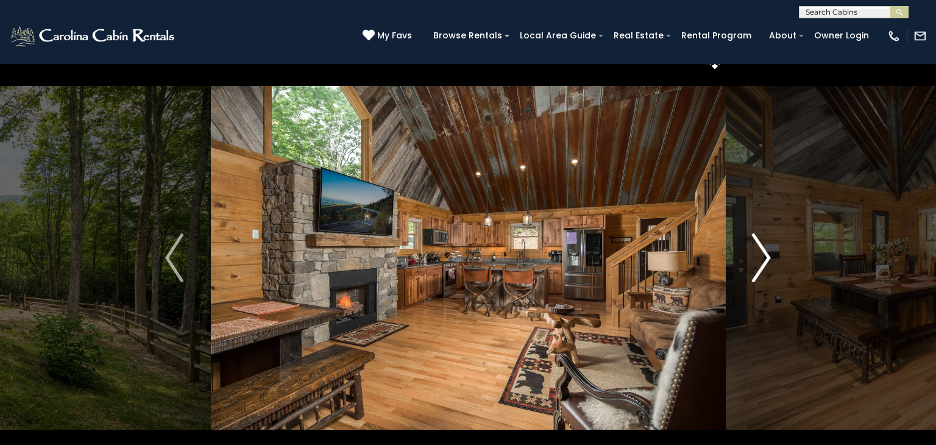
click at [762, 261] on img "Next" at bounding box center [762, 257] width 18 height 49
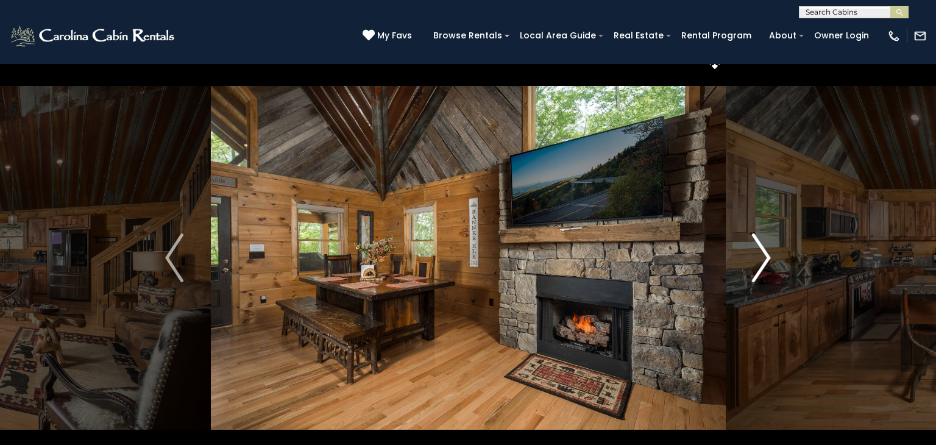
click at [762, 261] on img "Next" at bounding box center [762, 257] width 18 height 49
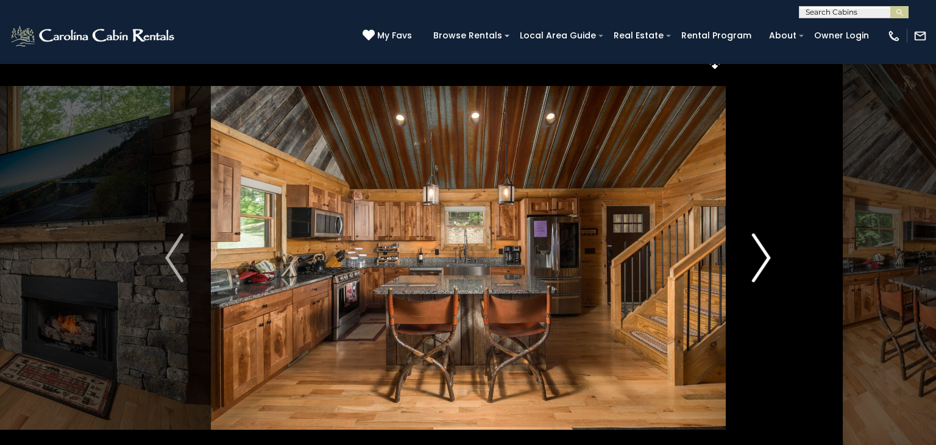
click at [765, 262] on img "Next" at bounding box center [762, 257] width 18 height 49
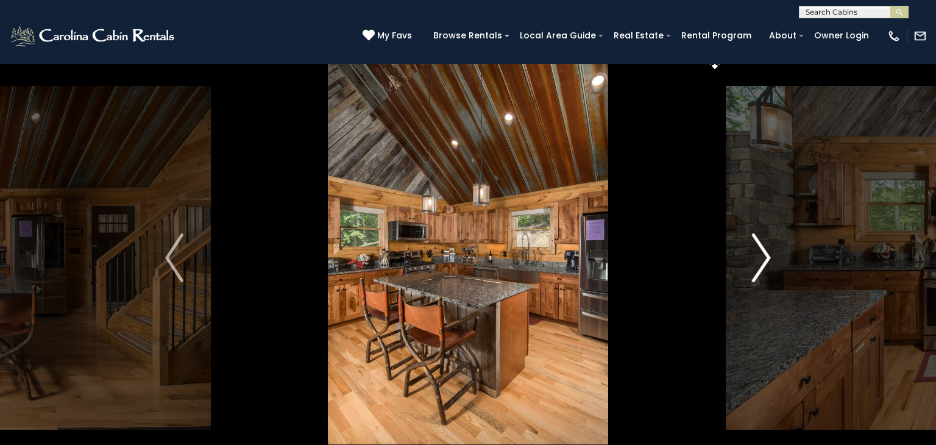
click at [765, 262] on img "Next" at bounding box center [762, 257] width 18 height 49
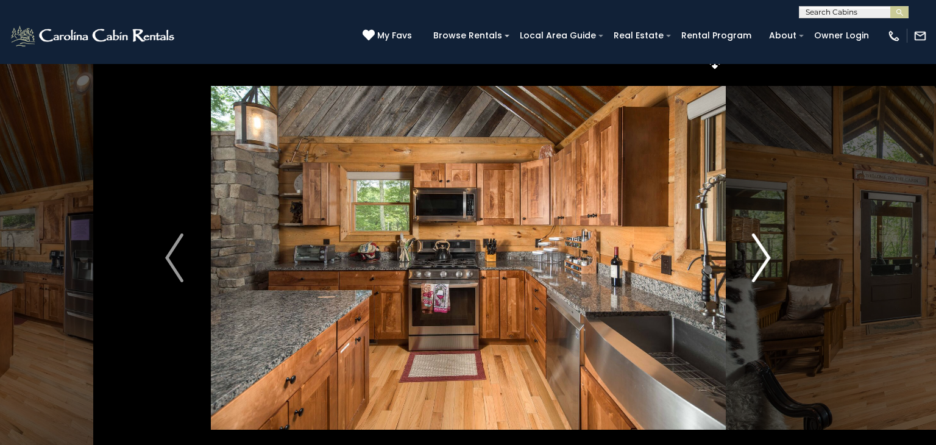
click at [765, 262] on img "Next" at bounding box center [762, 257] width 18 height 49
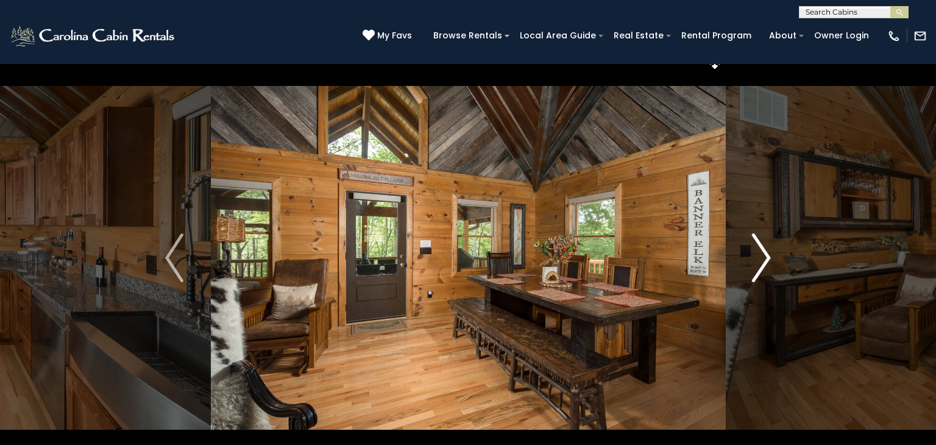
click at [765, 262] on img "Next" at bounding box center [762, 257] width 18 height 49
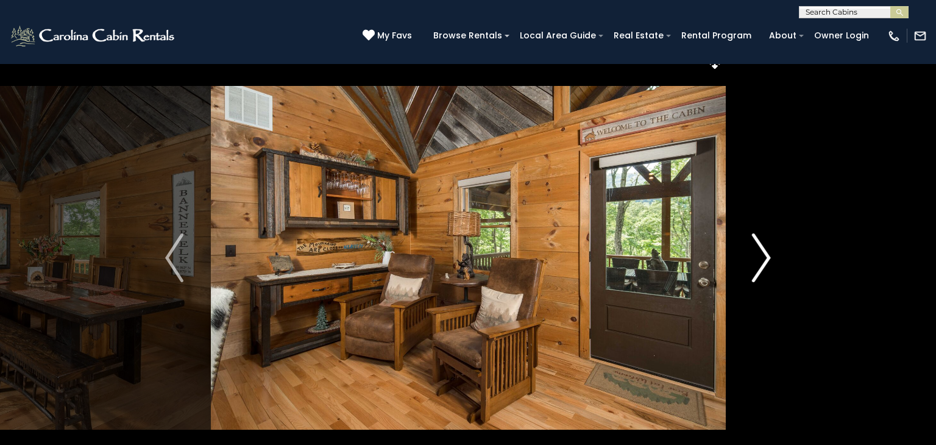
click at [765, 262] on img "Next" at bounding box center [762, 257] width 18 height 49
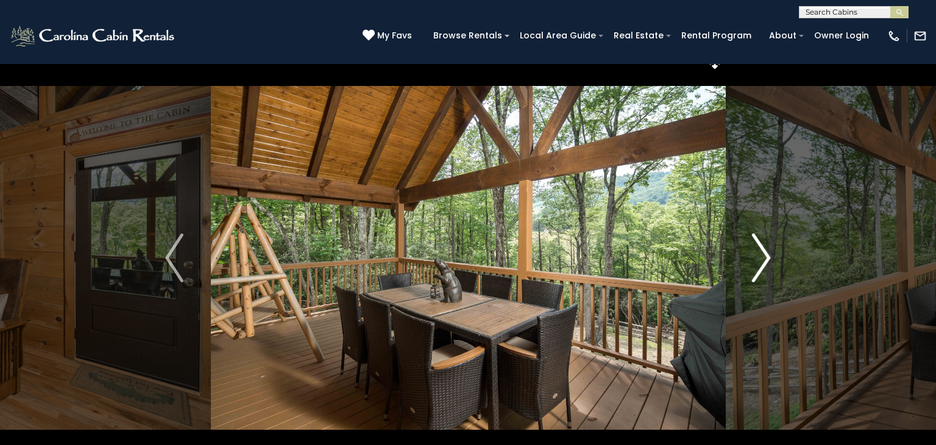
click at [765, 262] on img "Next" at bounding box center [762, 257] width 18 height 49
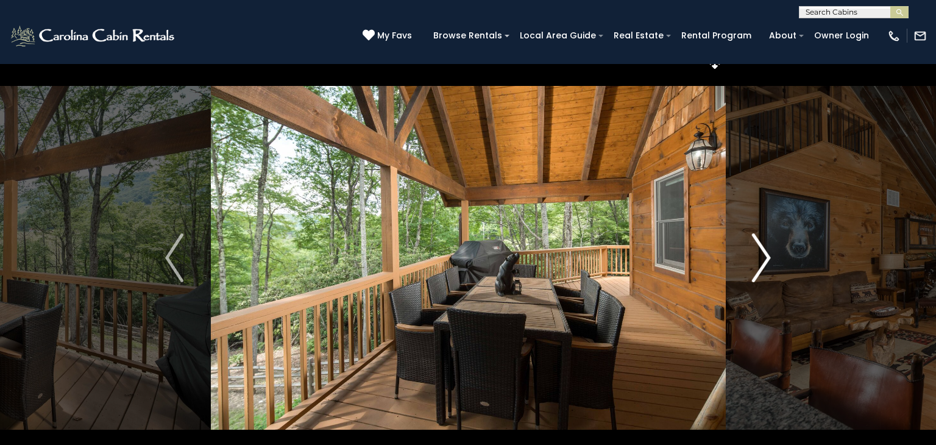
click at [765, 262] on img "Next" at bounding box center [762, 257] width 18 height 49
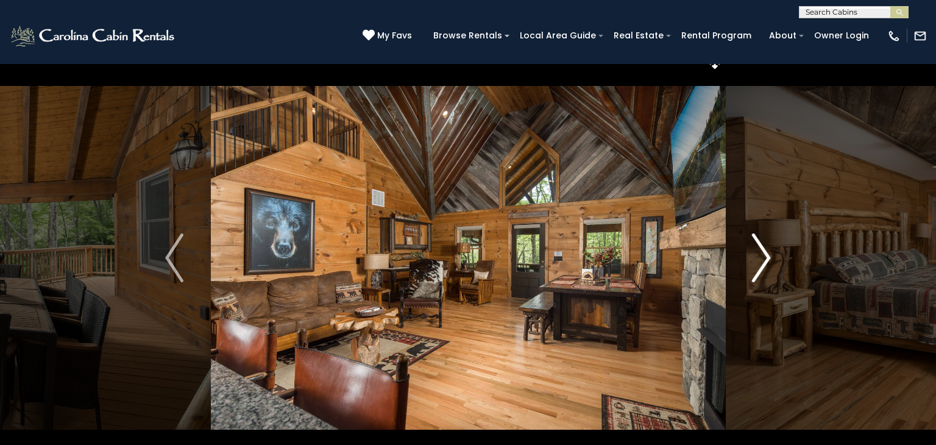
click at [765, 262] on img "Next" at bounding box center [762, 257] width 18 height 49
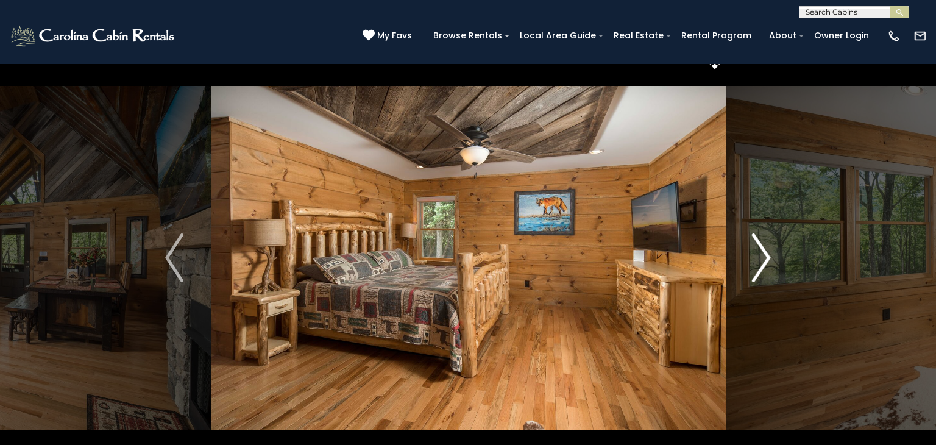
click at [765, 262] on img "Next" at bounding box center [762, 257] width 18 height 49
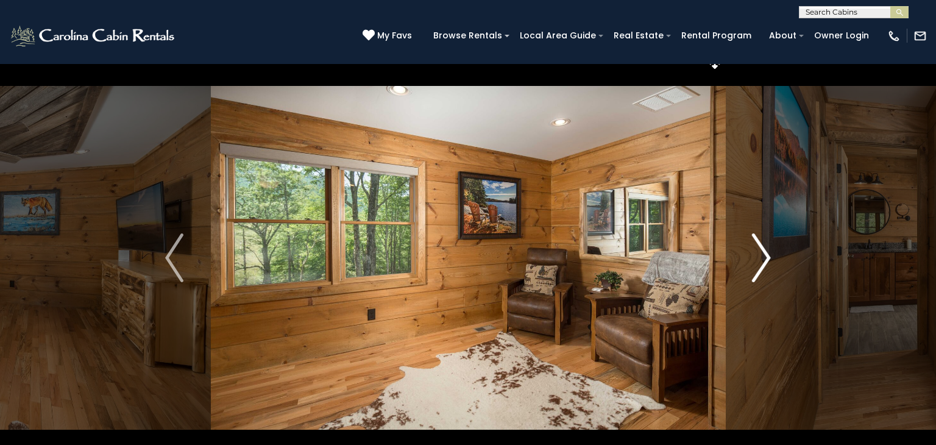
click at [765, 262] on img "Next" at bounding box center [762, 257] width 18 height 49
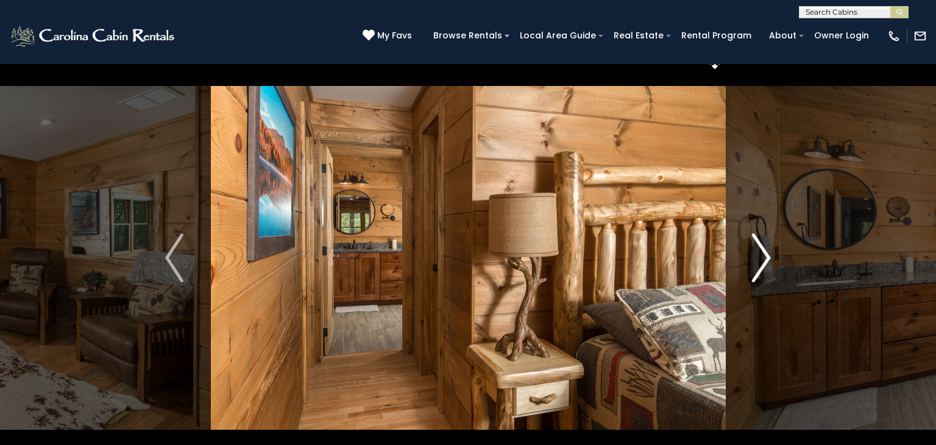
click at [765, 262] on img "Next" at bounding box center [762, 257] width 18 height 49
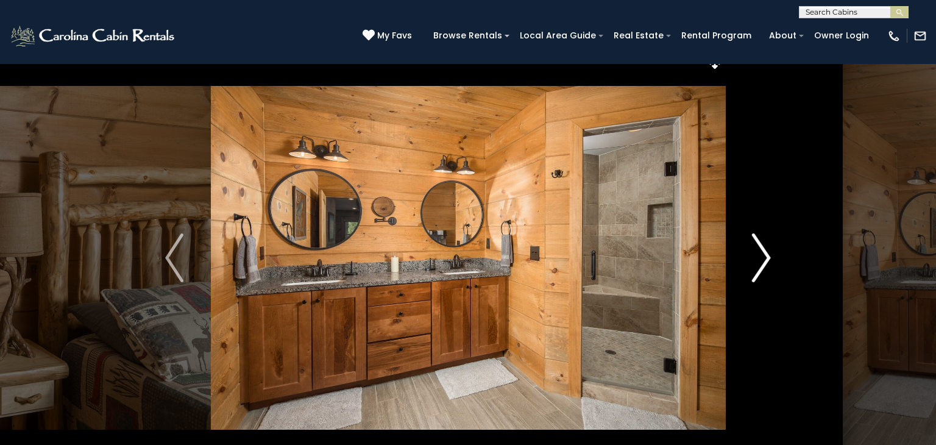
click at [765, 262] on img "Next" at bounding box center [762, 257] width 18 height 49
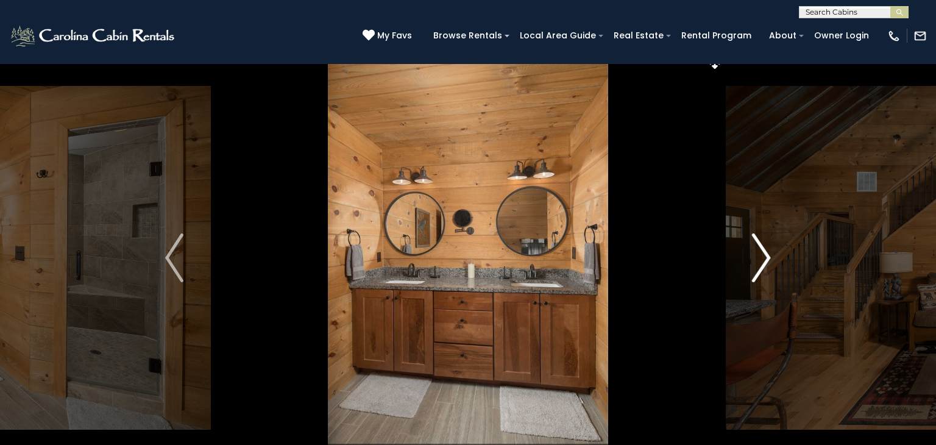
click at [765, 262] on img "Next" at bounding box center [762, 257] width 18 height 49
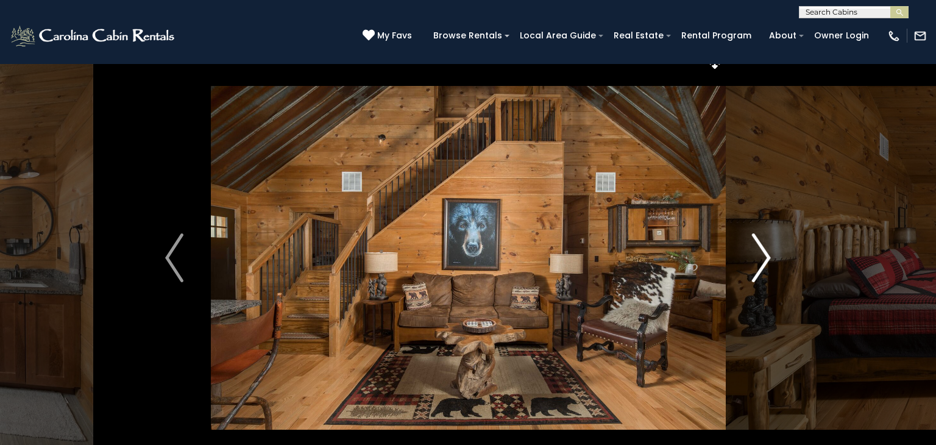
click at [765, 262] on img "Next" at bounding box center [762, 257] width 18 height 49
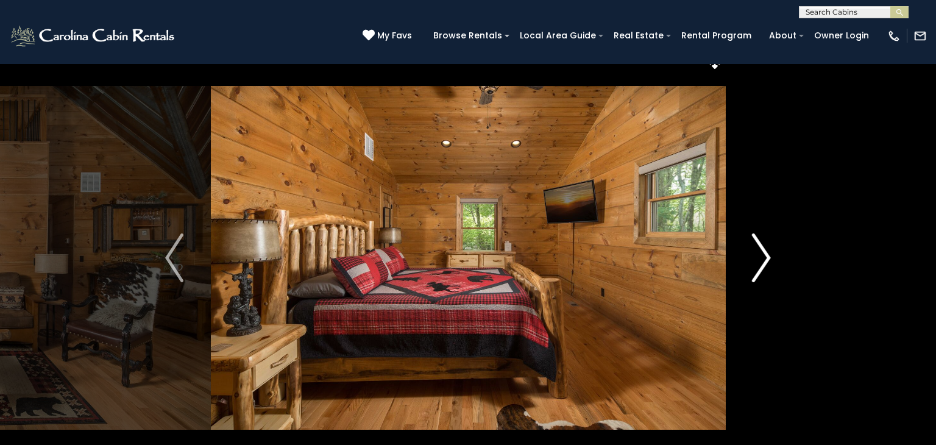
click at [765, 262] on img "Next" at bounding box center [762, 257] width 18 height 49
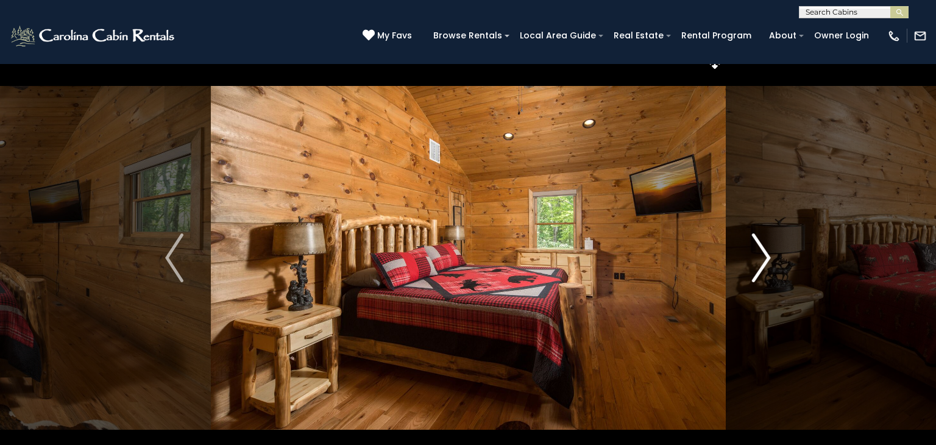
click at [765, 262] on img "Next" at bounding box center [762, 257] width 18 height 49
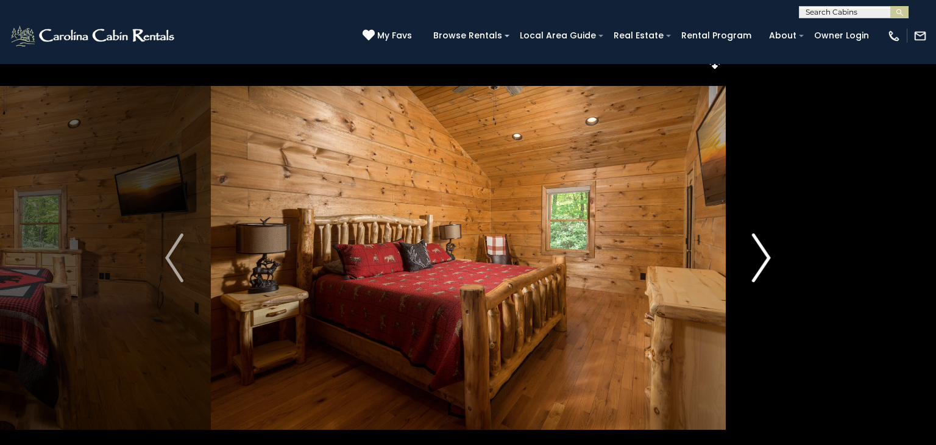
click at [765, 262] on img "Next" at bounding box center [762, 257] width 18 height 49
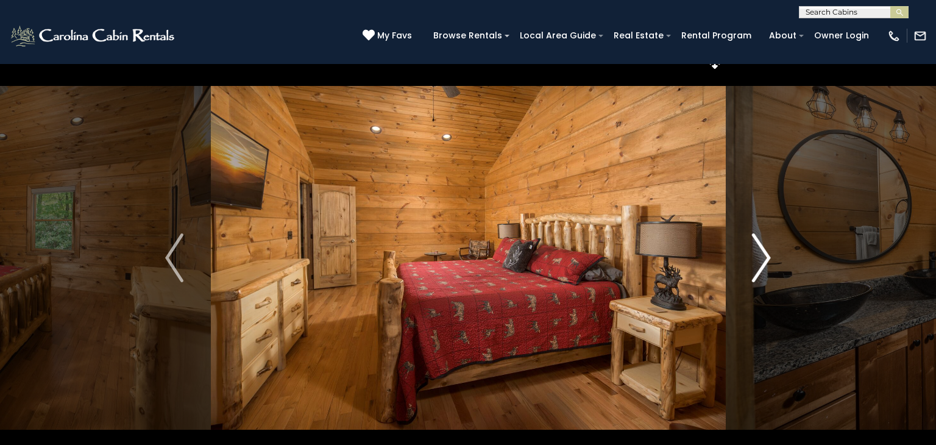
click at [765, 262] on img "Next" at bounding box center [762, 257] width 18 height 49
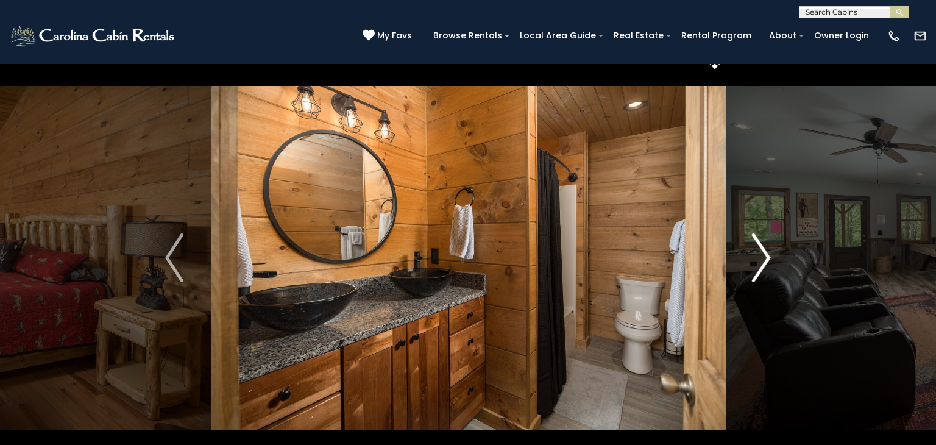
click at [765, 262] on img "Next" at bounding box center [762, 257] width 18 height 49
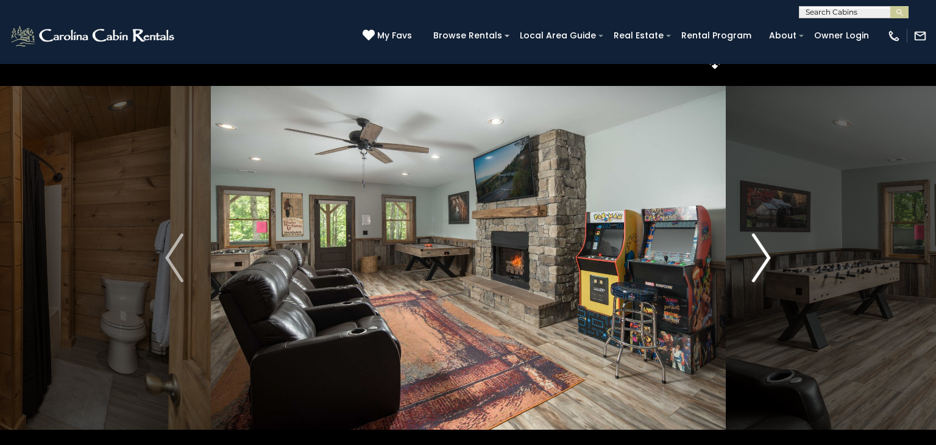
click at [765, 262] on img "Next" at bounding box center [762, 257] width 18 height 49
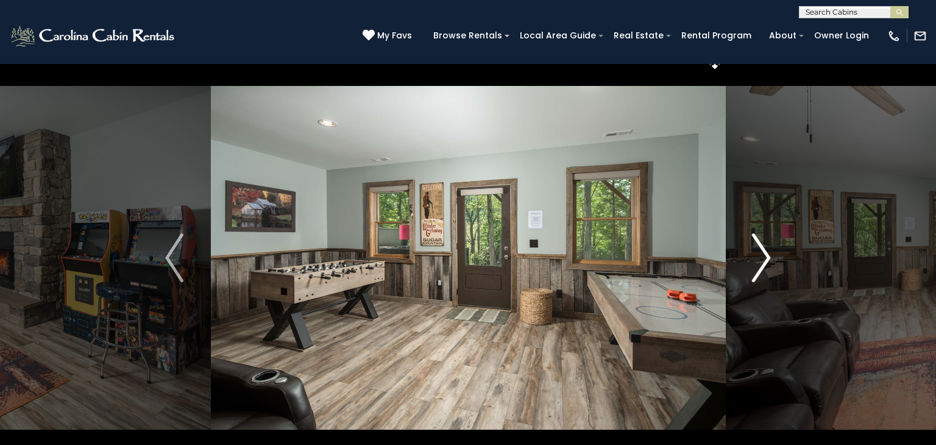
click at [765, 262] on img "Next" at bounding box center [762, 257] width 18 height 49
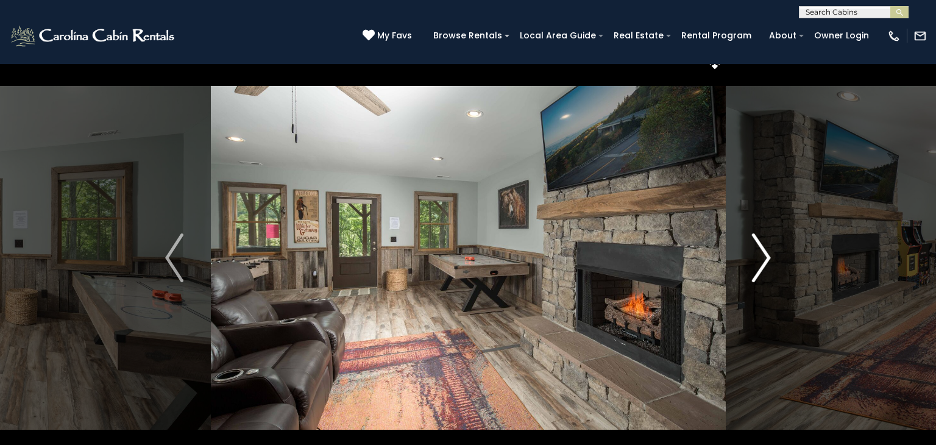
click at [765, 262] on img "Next" at bounding box center [762, 257] width 18 height 49
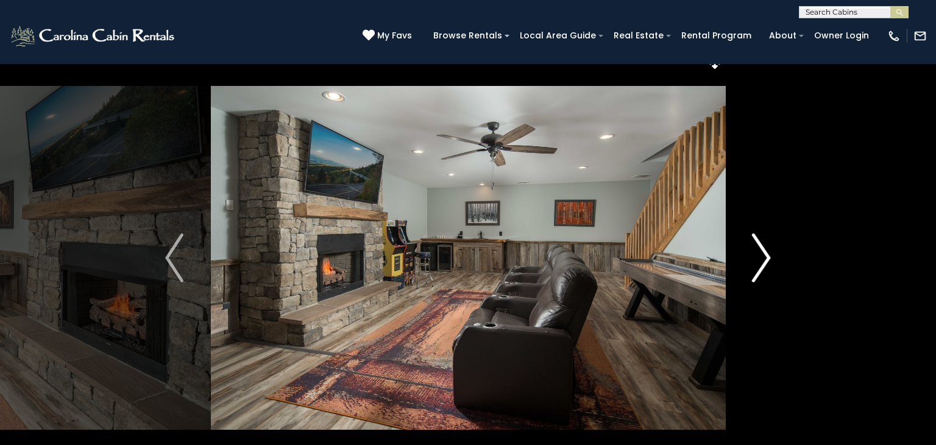
click at [765, 262] on img "Next" at bounding box center [762, 257] width 18 height 49
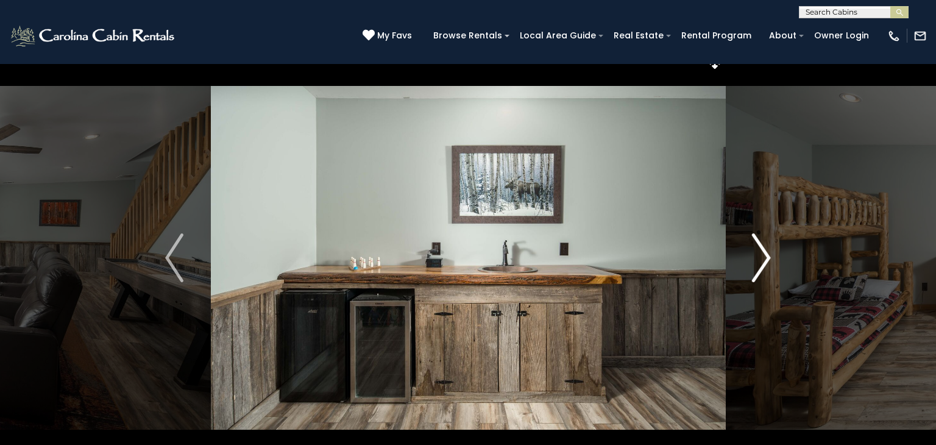
click at [765, 262] on img "Next" at bounding box center [762, 257] width 18 height 49
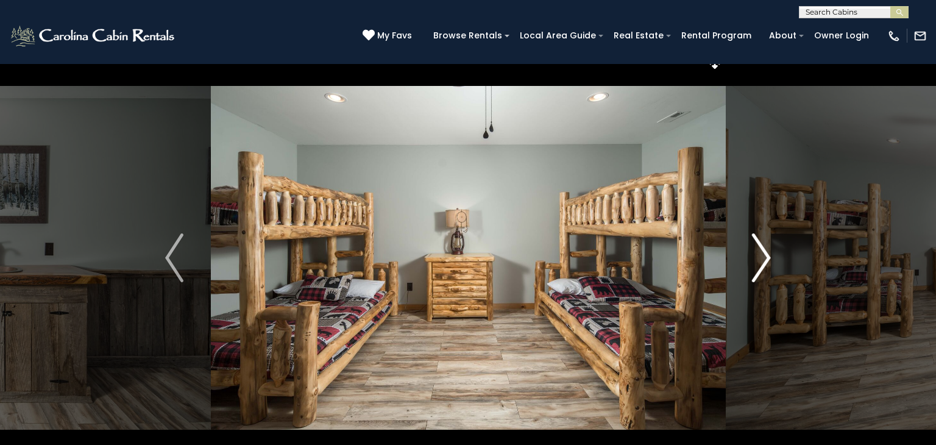
click at [765, 262] on img "Next" at bounding box center [762, 257] width 18 height 49
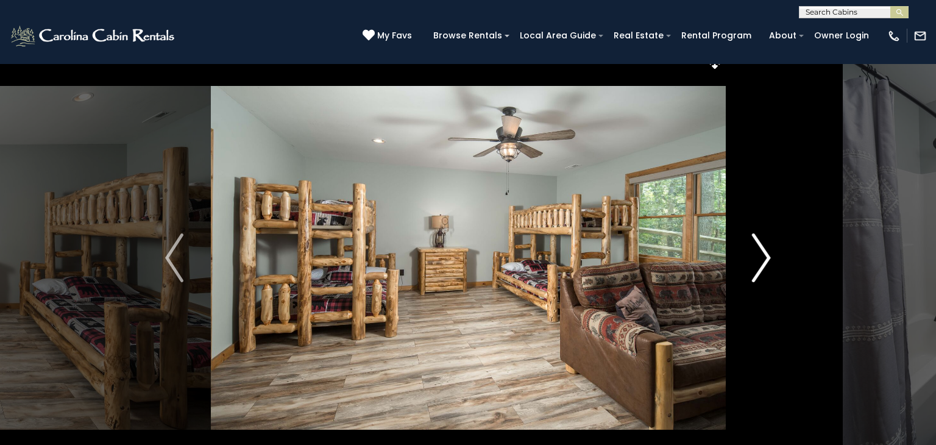
click at [765, 262] on img "Next" at bounding box center [762, 257] width 18 height 49
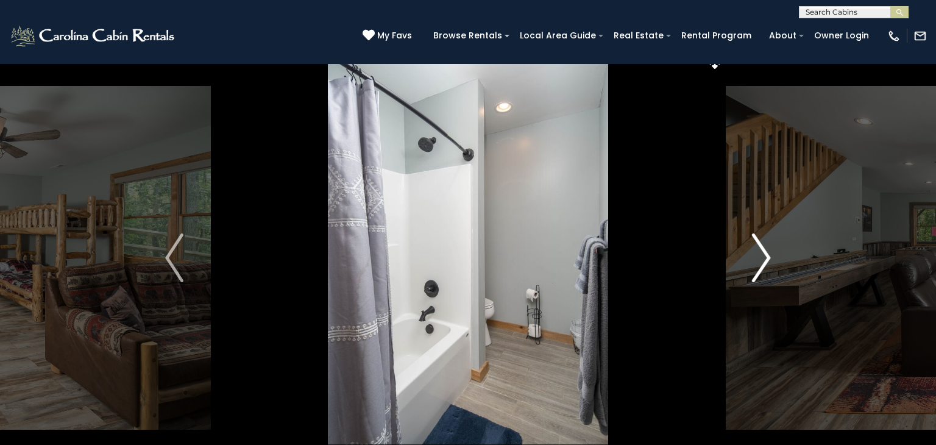
click at [765, 262] on img "Next" at bounding box center [762, 257] width 18 height 49
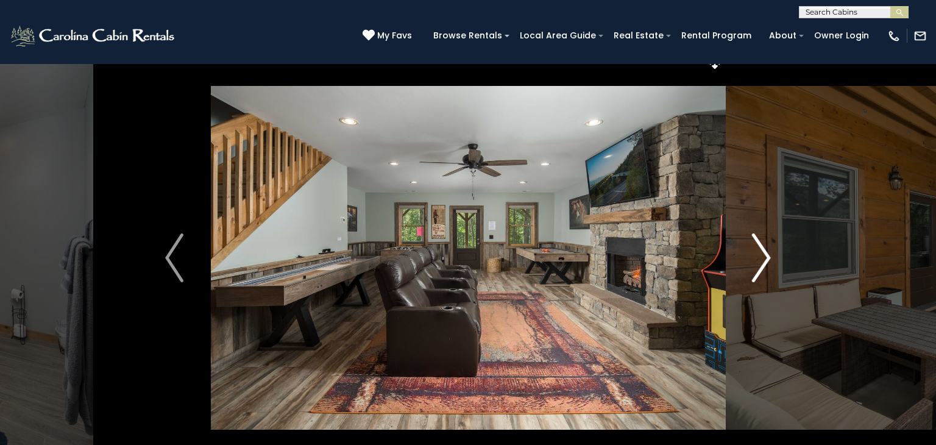
click at [765, 262] on img "Next" at bounding box center [762, 257] width 18 height 49
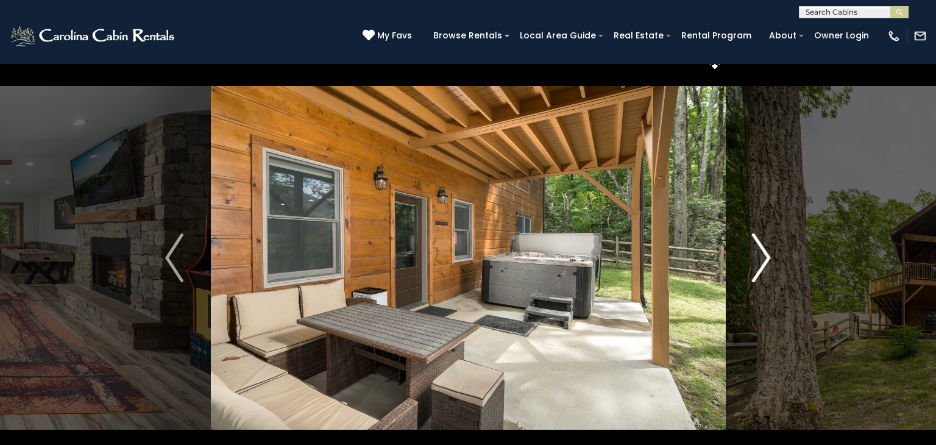
click at [765, 262] on img "Next" at bounding box center [762, 257] width 18 height 49
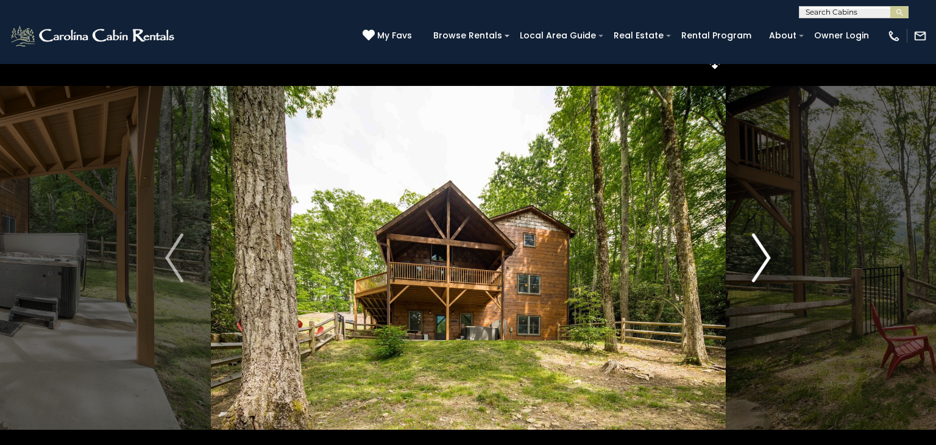
click at [765, 262] on img "Next" at bounding box center [762, 257] width 18 height 49
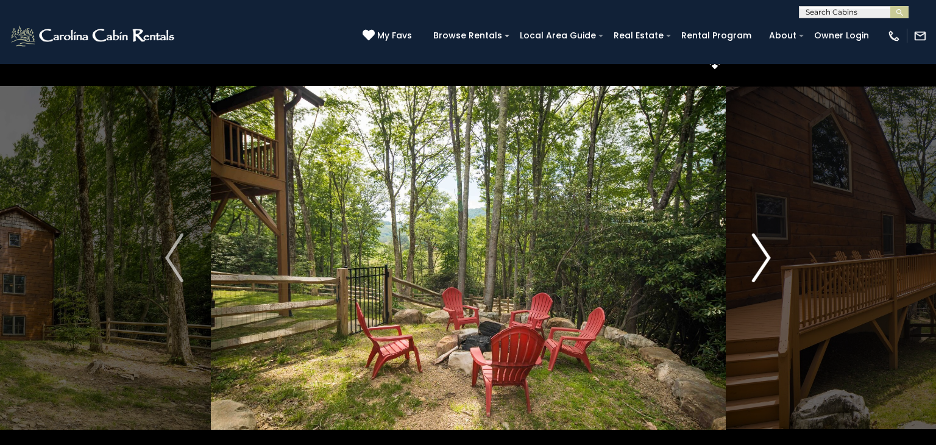
click at [765, 262] on img "Next" at bounding box center [762, 257] width 18 height 49
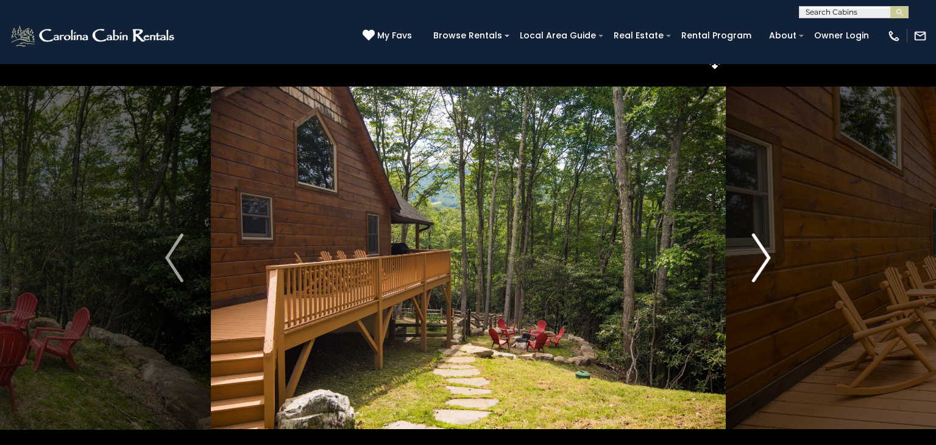
click at [765, 262] on img "Next" at bounding box center [762, 257] width 18 height 49
